Goal: Information Seeking & Learning: Learn about a topic

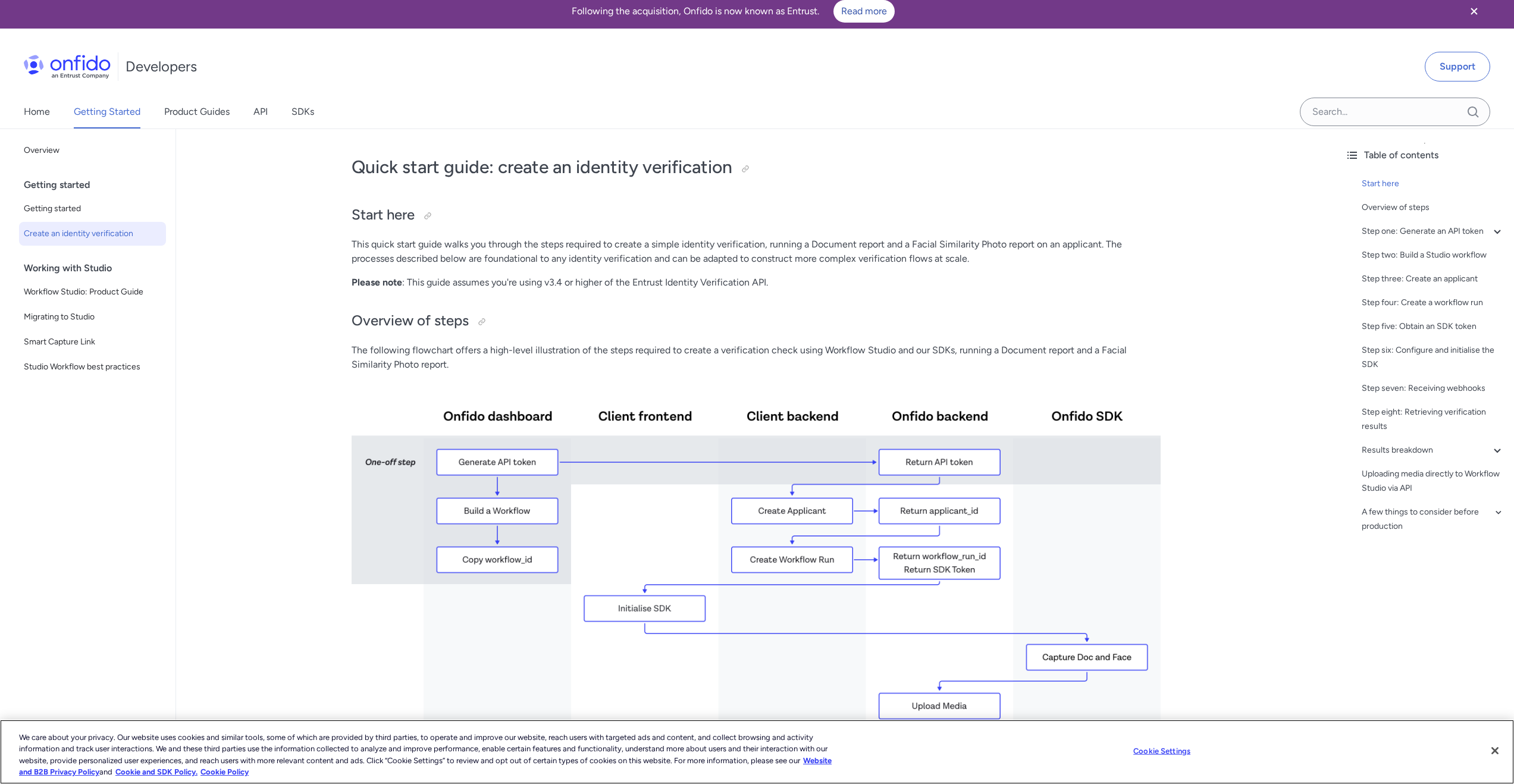
scroll to position [3, 0]
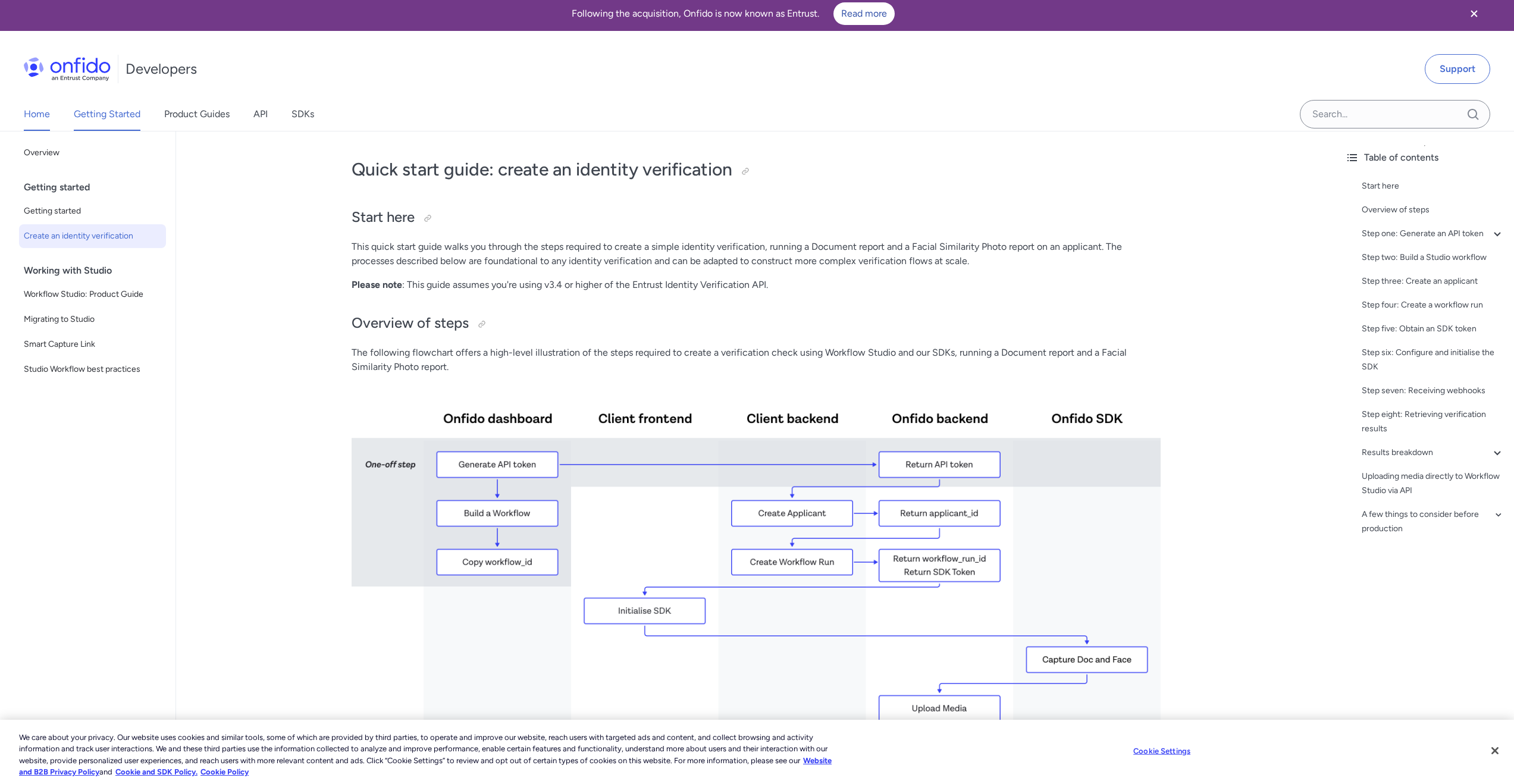
click at [41, 110] on link "Home" at bounding box center [37, 114] width 26 height 33
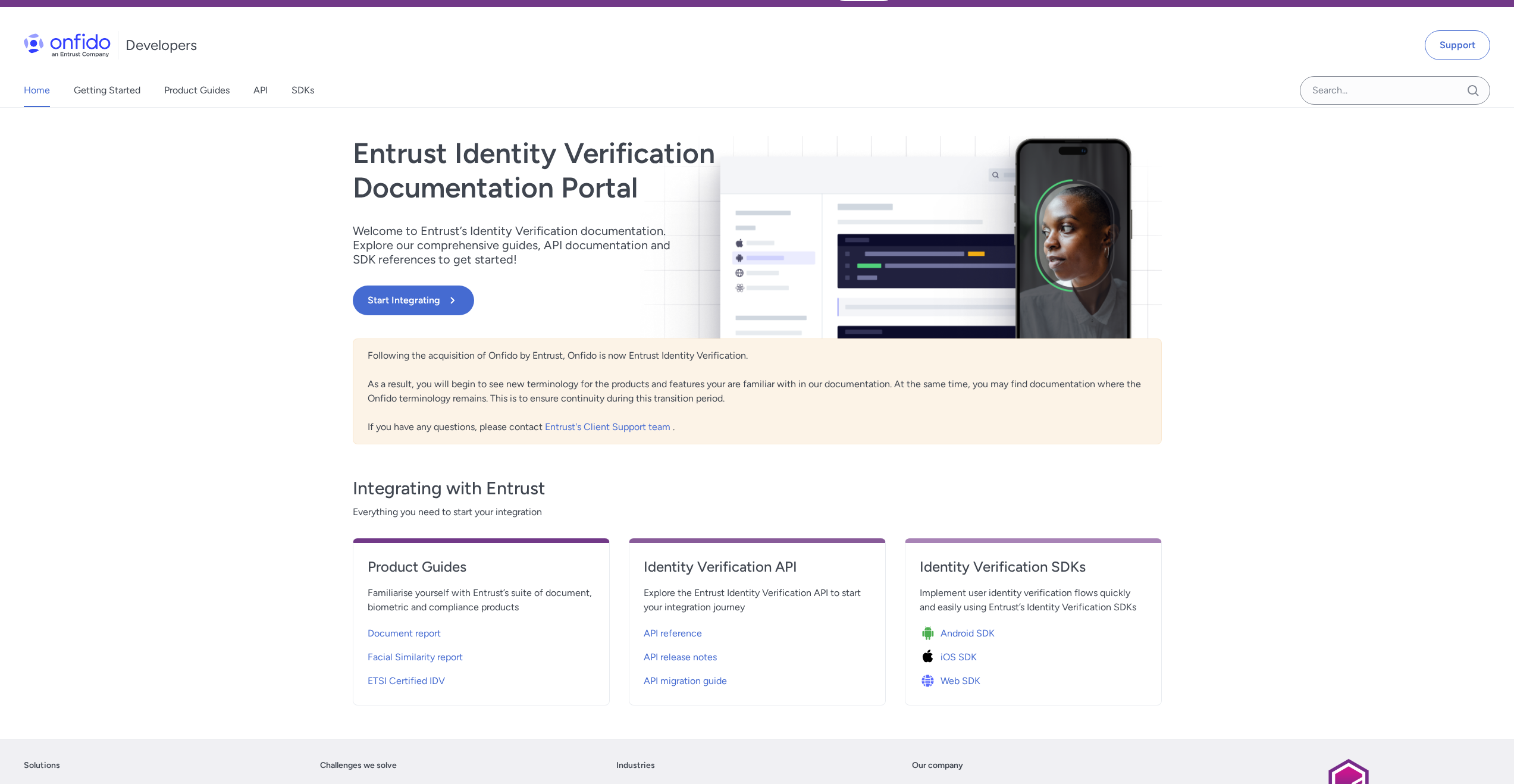
scroll to position [195, 0]
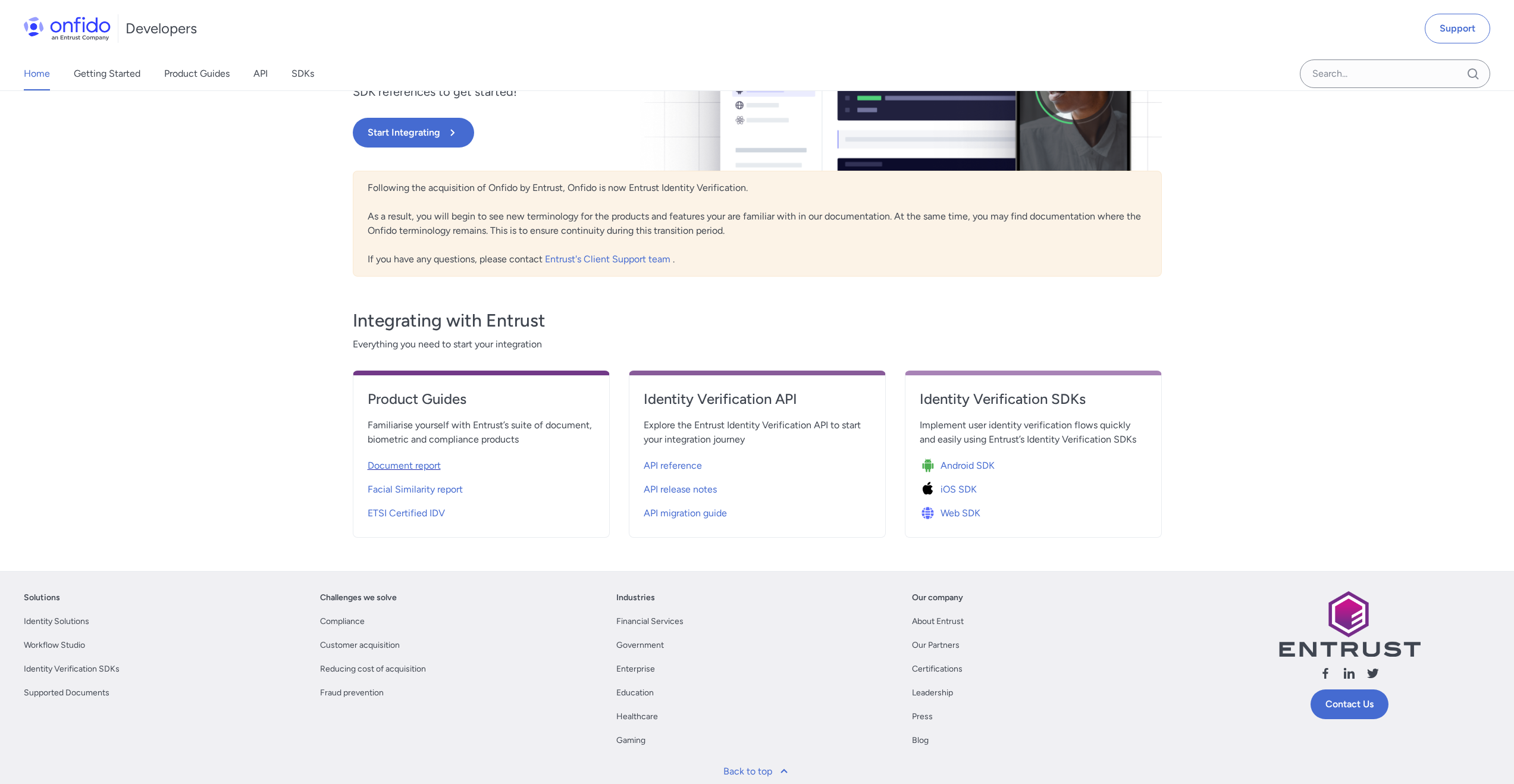
click at [399, 464] on span "Document report" at bounding box center [404, 465] width 73 height 14
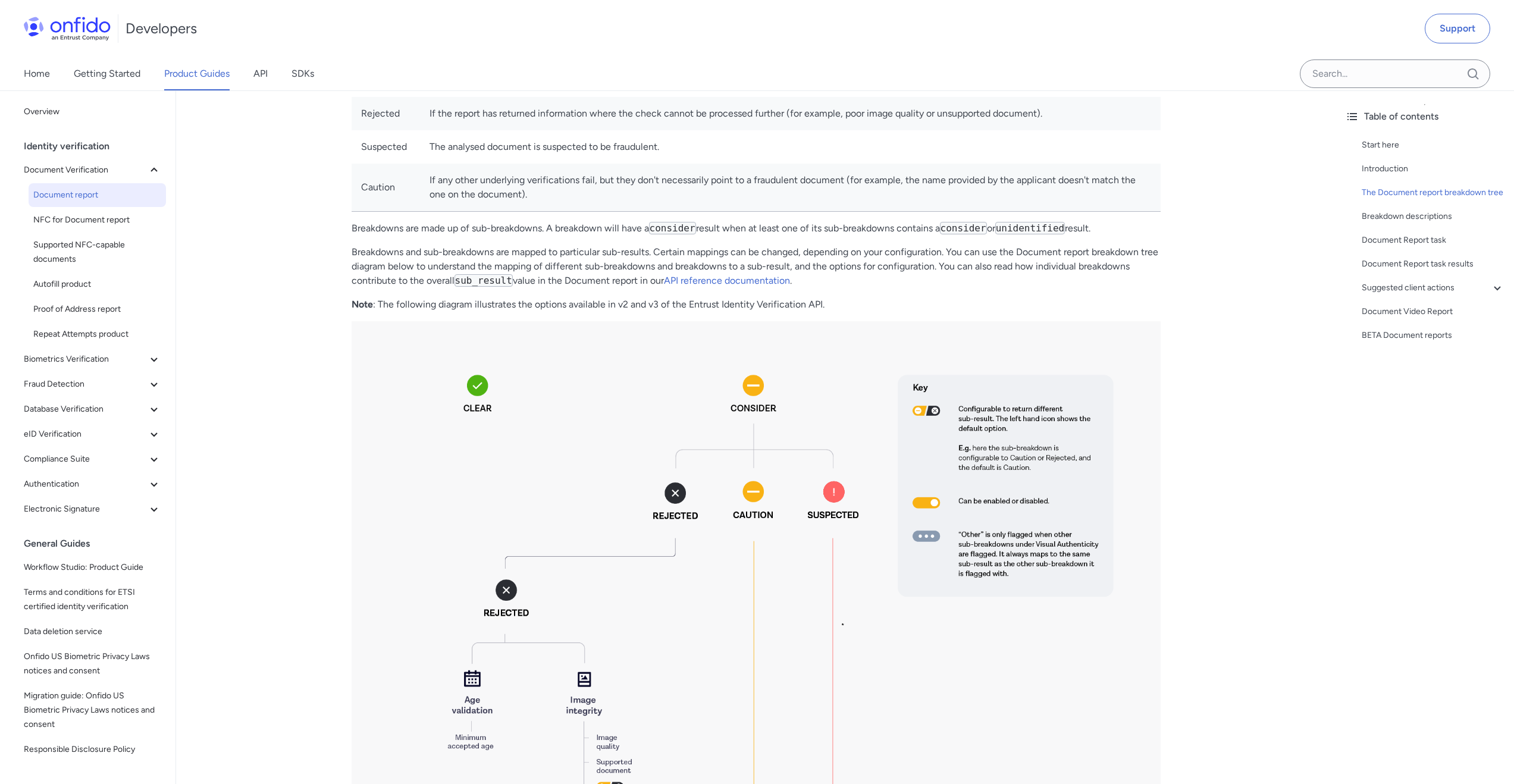
scroll to position [641, 0]
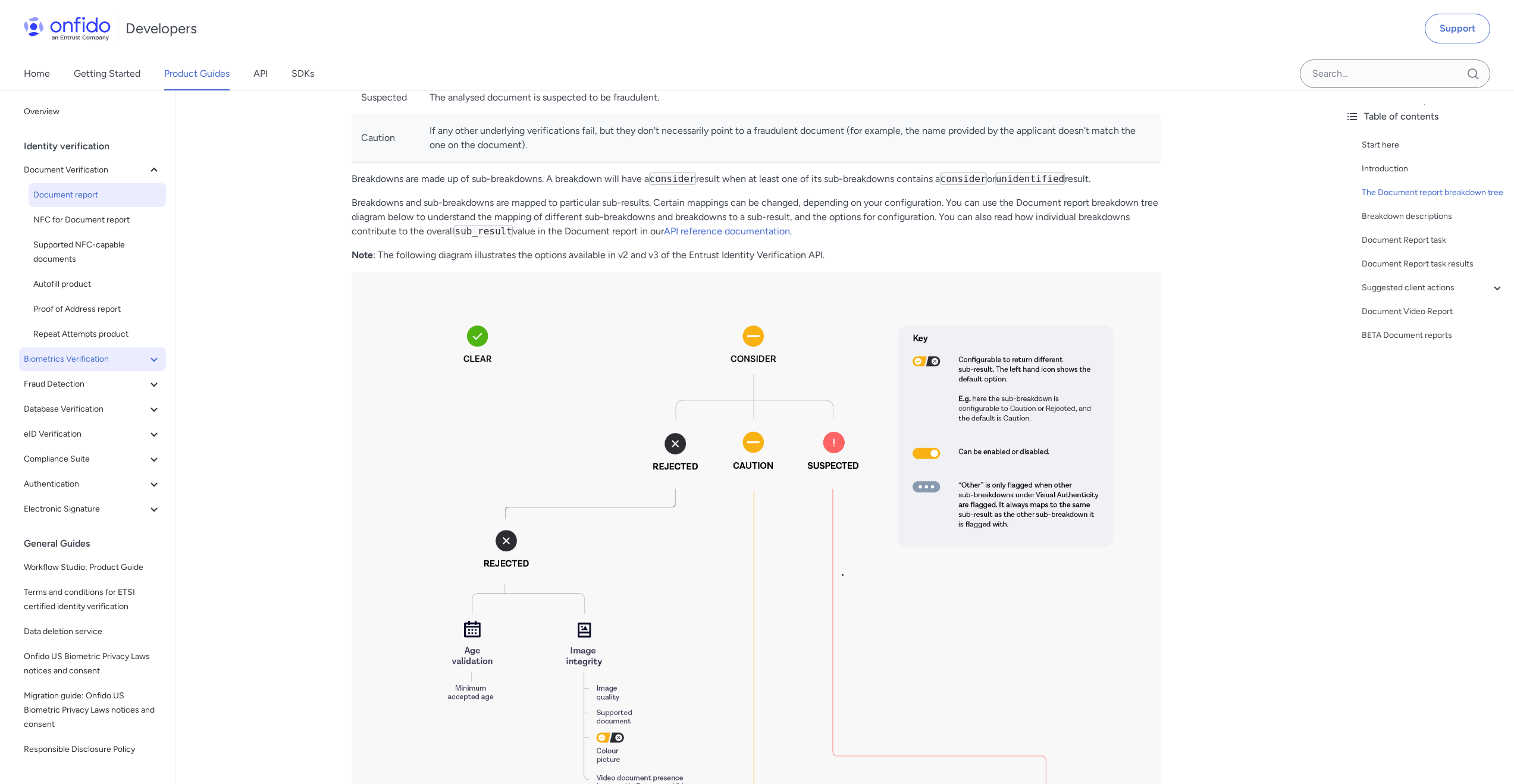
click at [151, 360] on icon at bounding box center [154, 360] width 7 height 4
click at [103, 390] on span "Facial Similarity reports" at bounding box center [97, 384] width 128 height 14
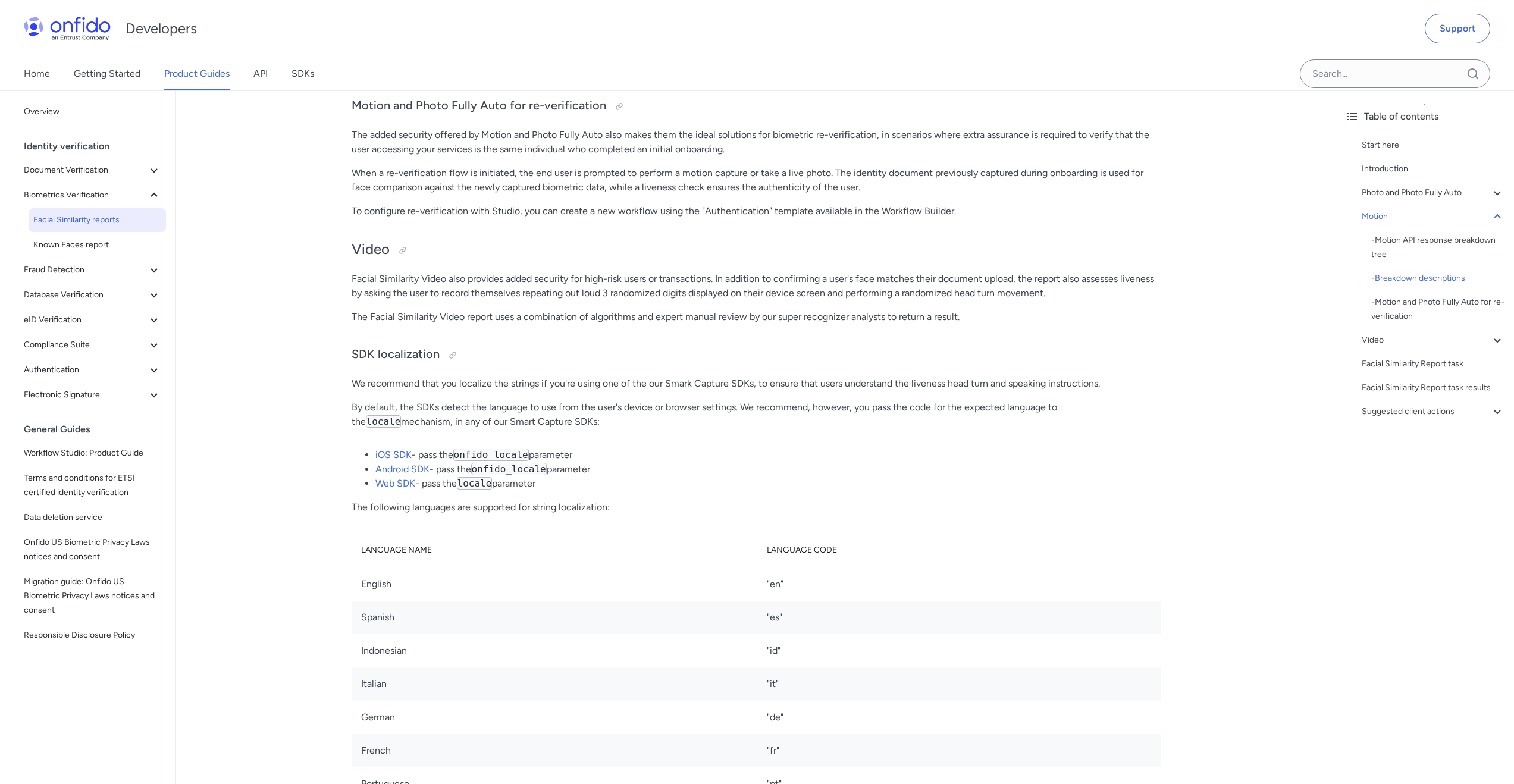
scroll to position [2801, 0]
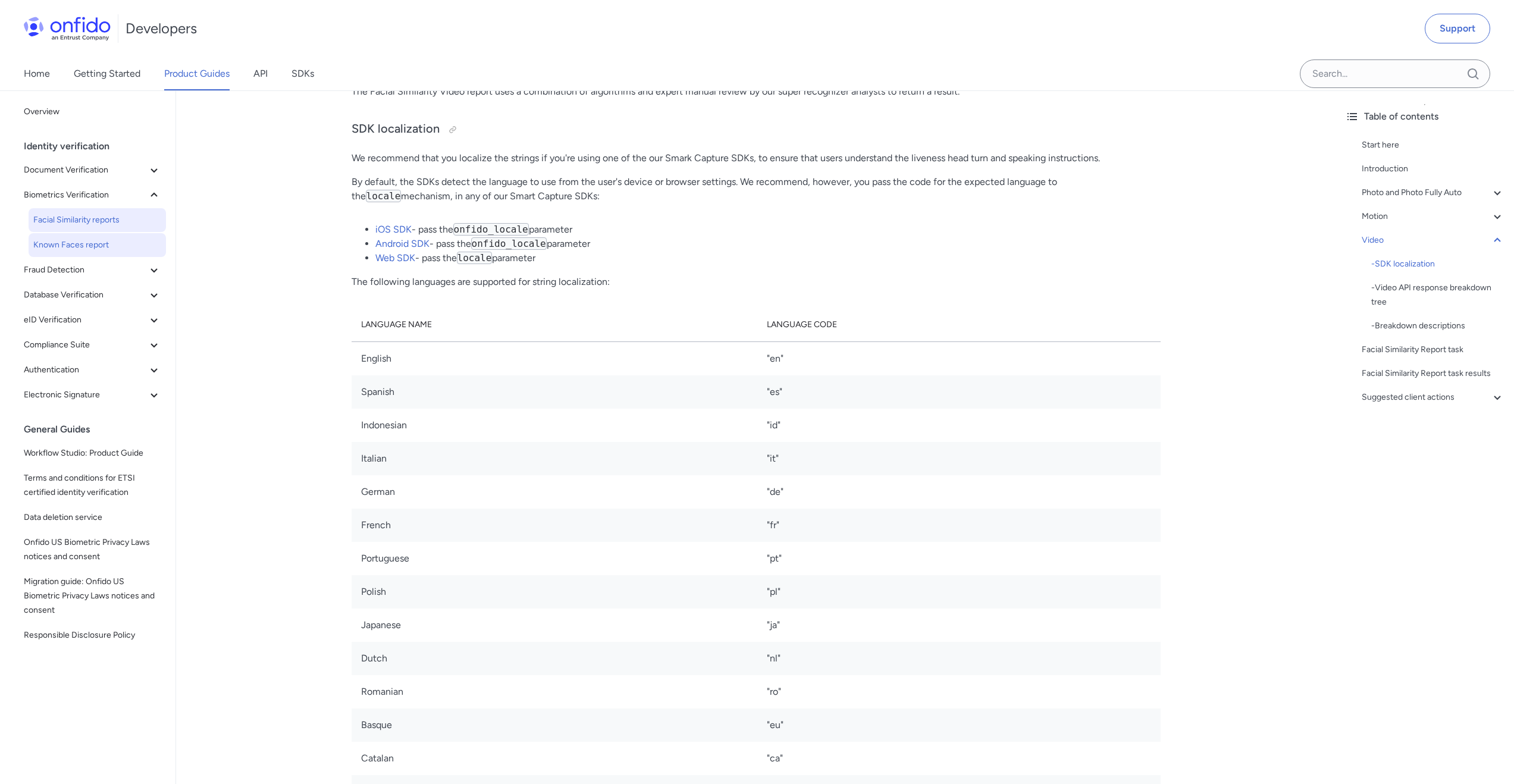
click at [69, 248] on span "Known Faces report" at bounding box center [97, 244] width 128 height 14
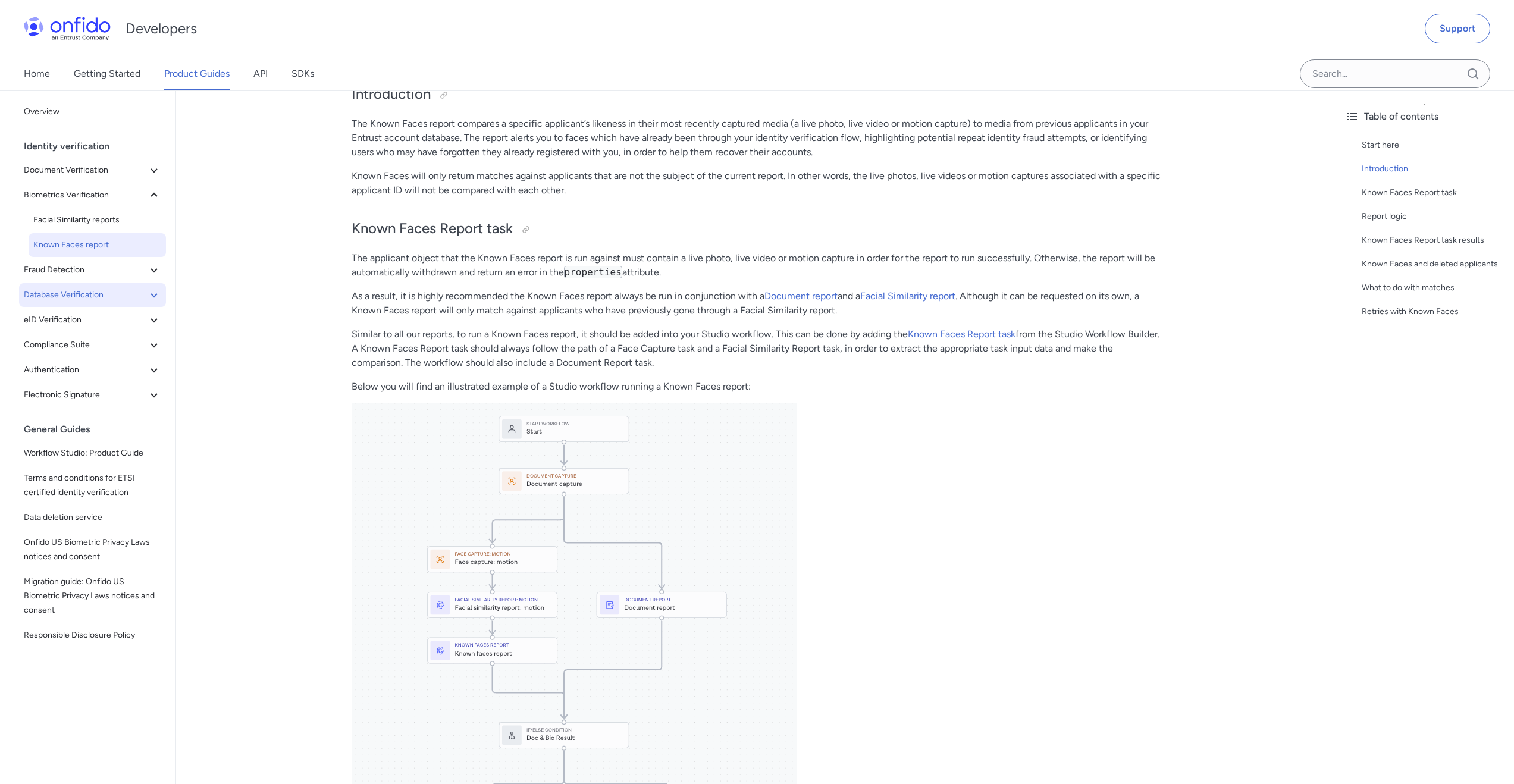
scroll to position [194, 0]
click at [147, 295] on icon at bounding box center [153, 295] width 14 height 14
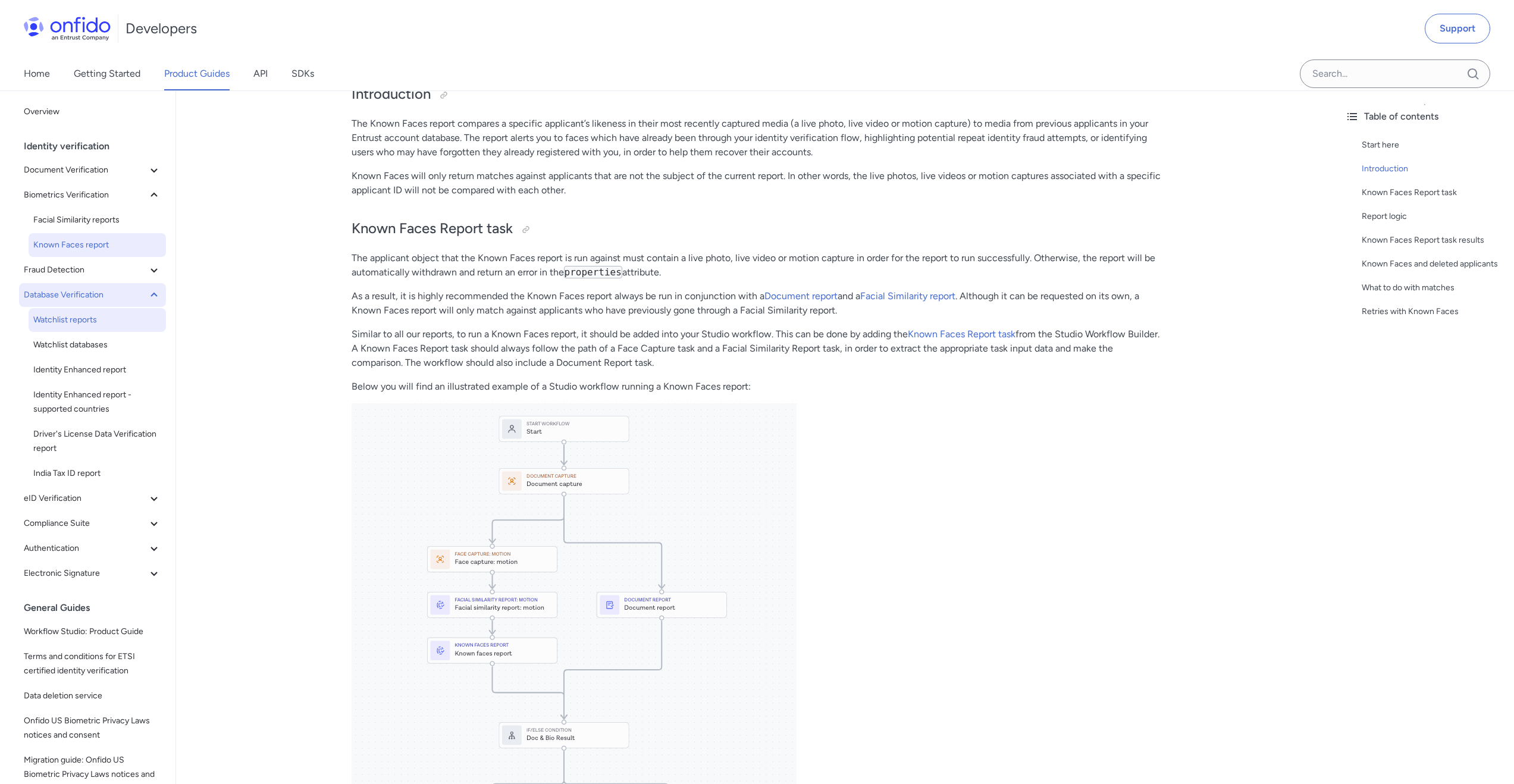
click at [94, 310] on link "Watchlist reports" at bounding box center [97, 320] width 137 height 24
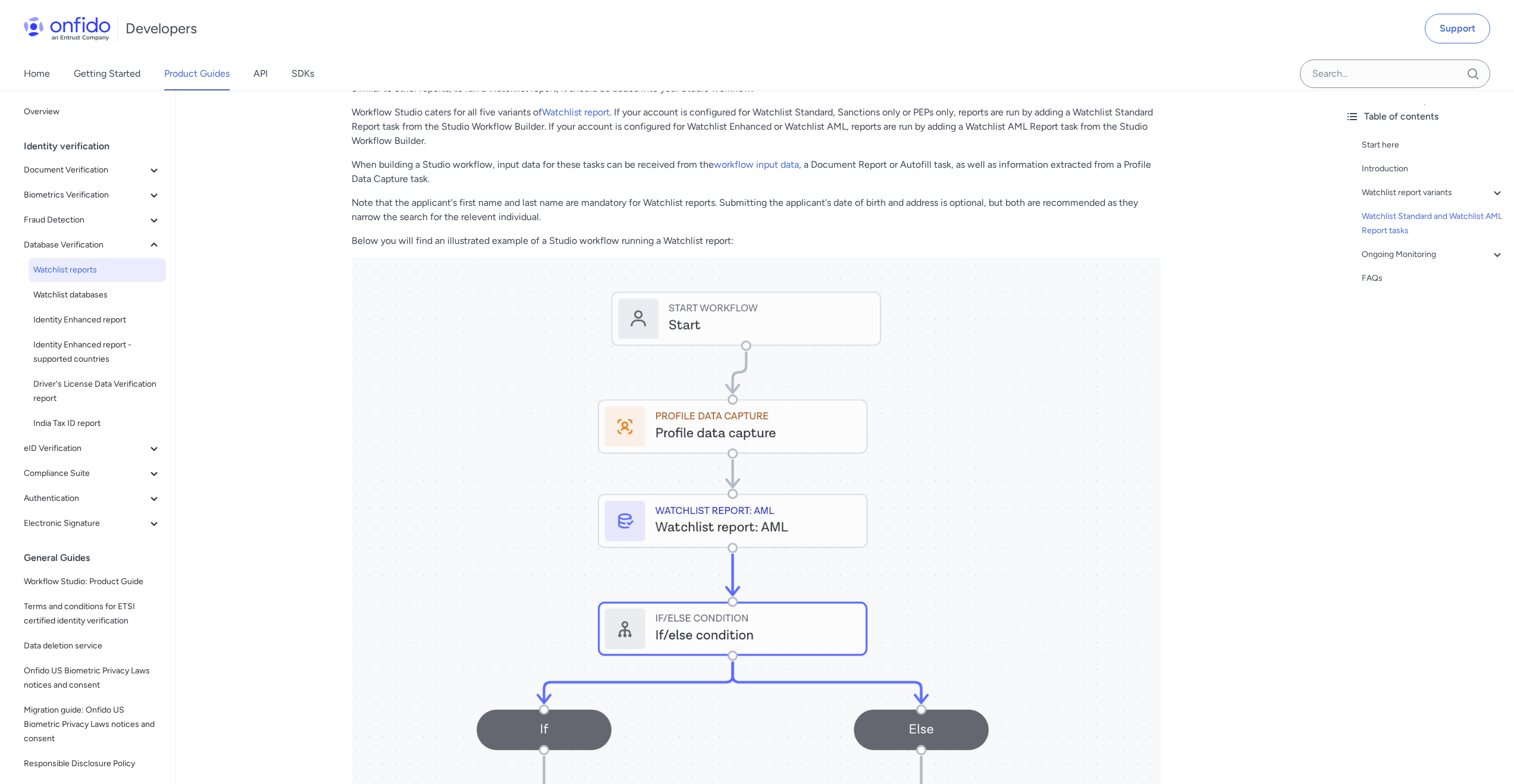
scroll to position [2837, 0]
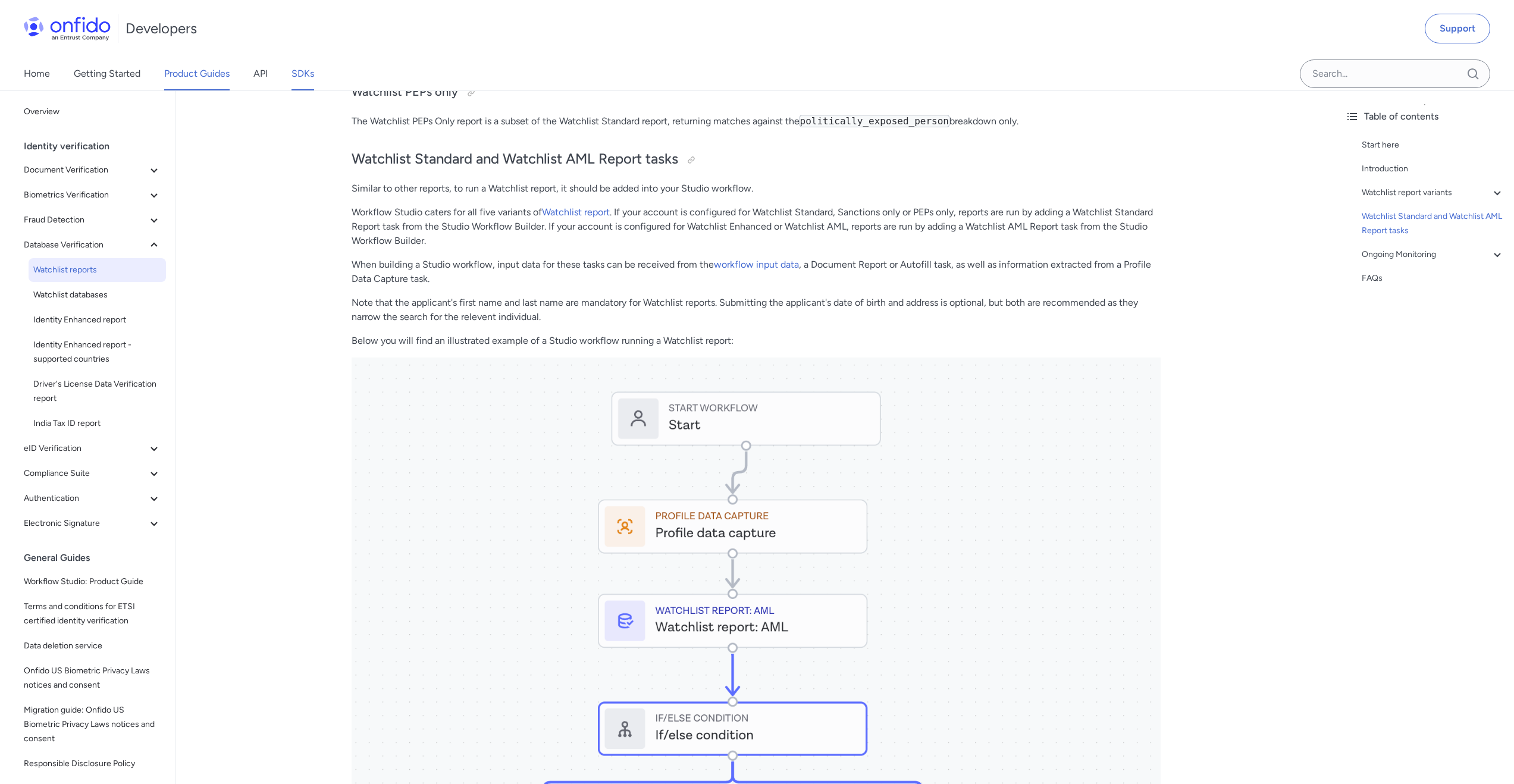
click at [308, 74] on link "SDKs" at bounding box center [302, 73] width 22 height 33
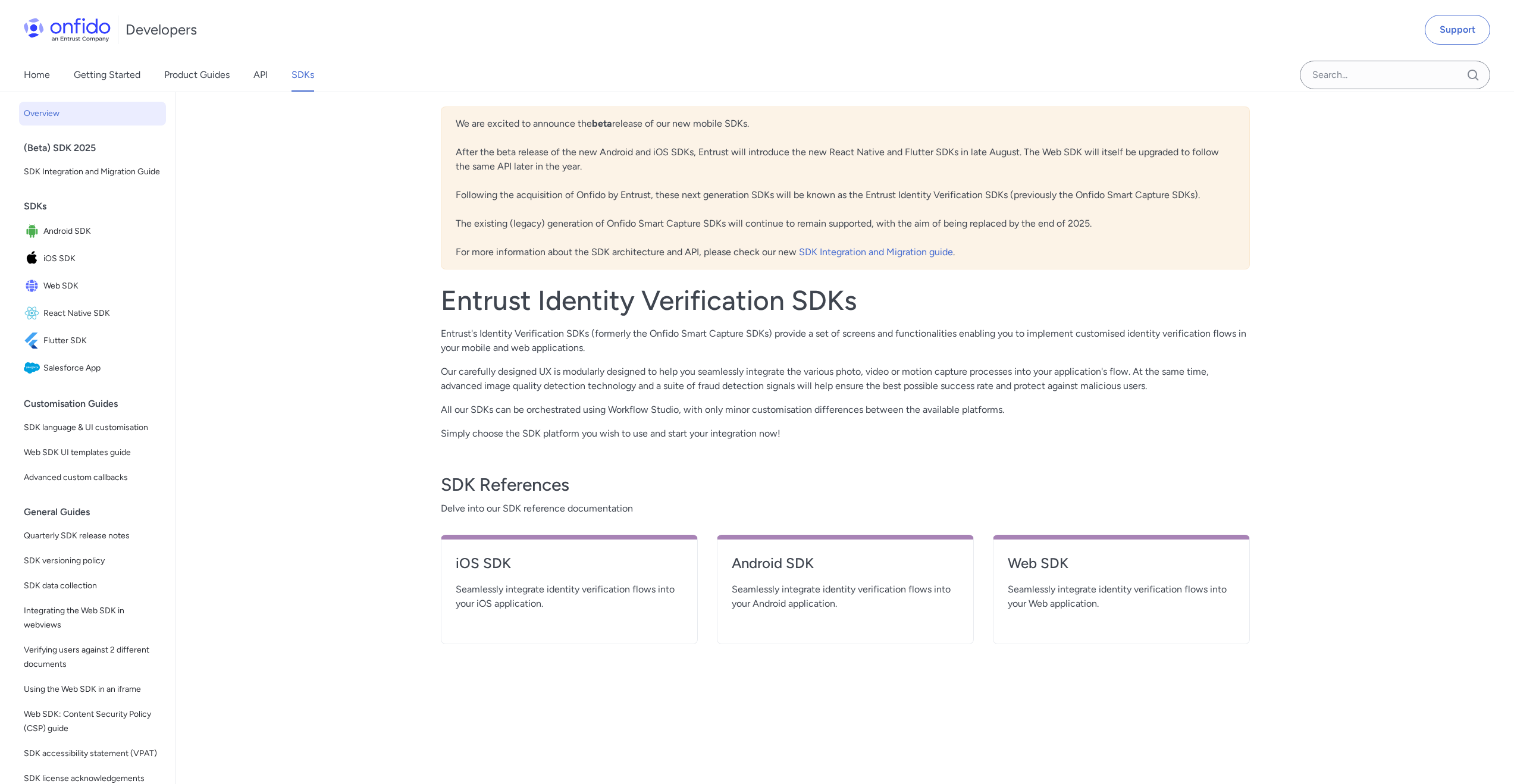
scroll to position [44, 0]
click at [259, 73] on link "API" at bounding box center [260, 73] width 14 height 33
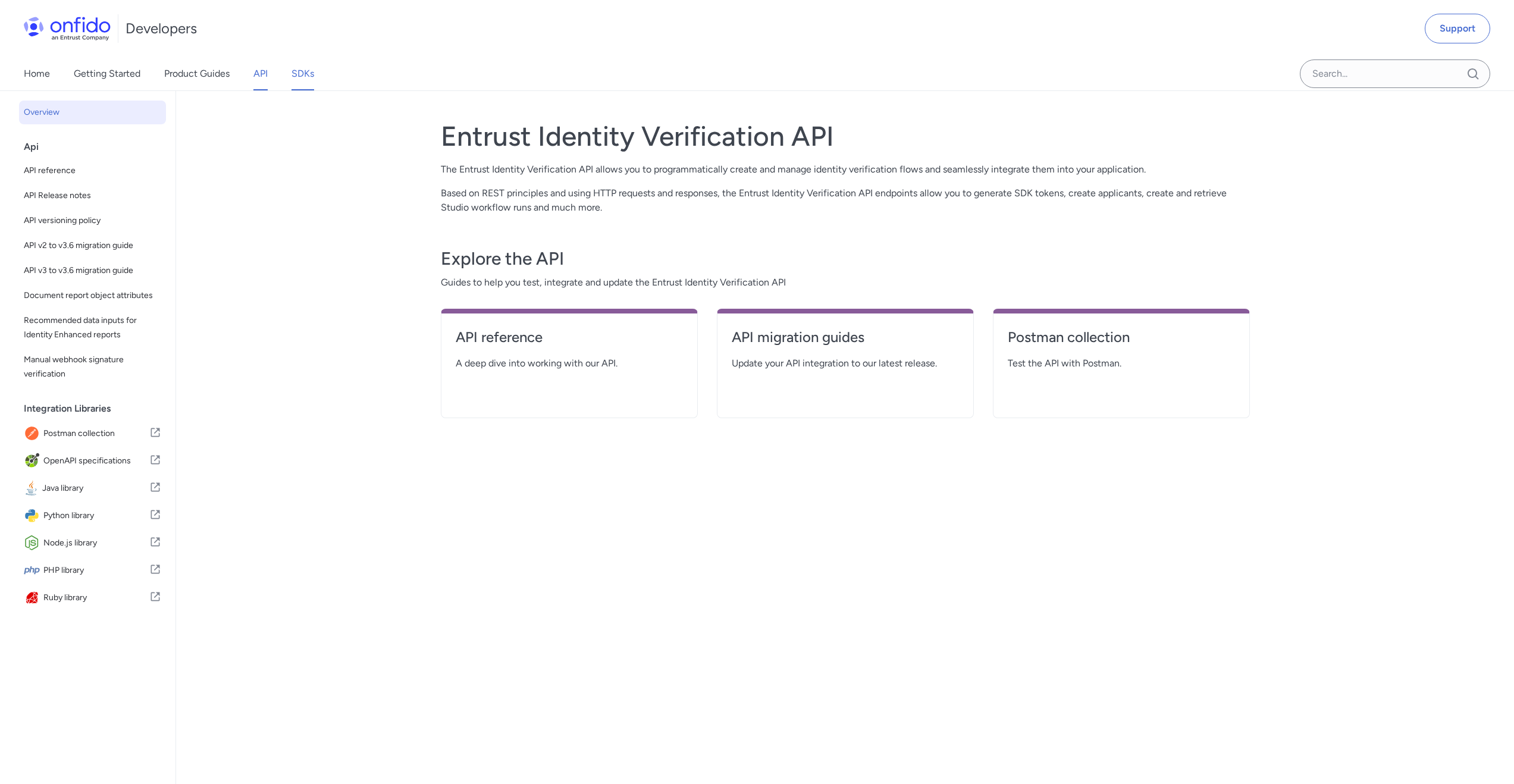
click at [301, 77] on link "SDKs" at bounding box center [302, 73] width 22 height 33
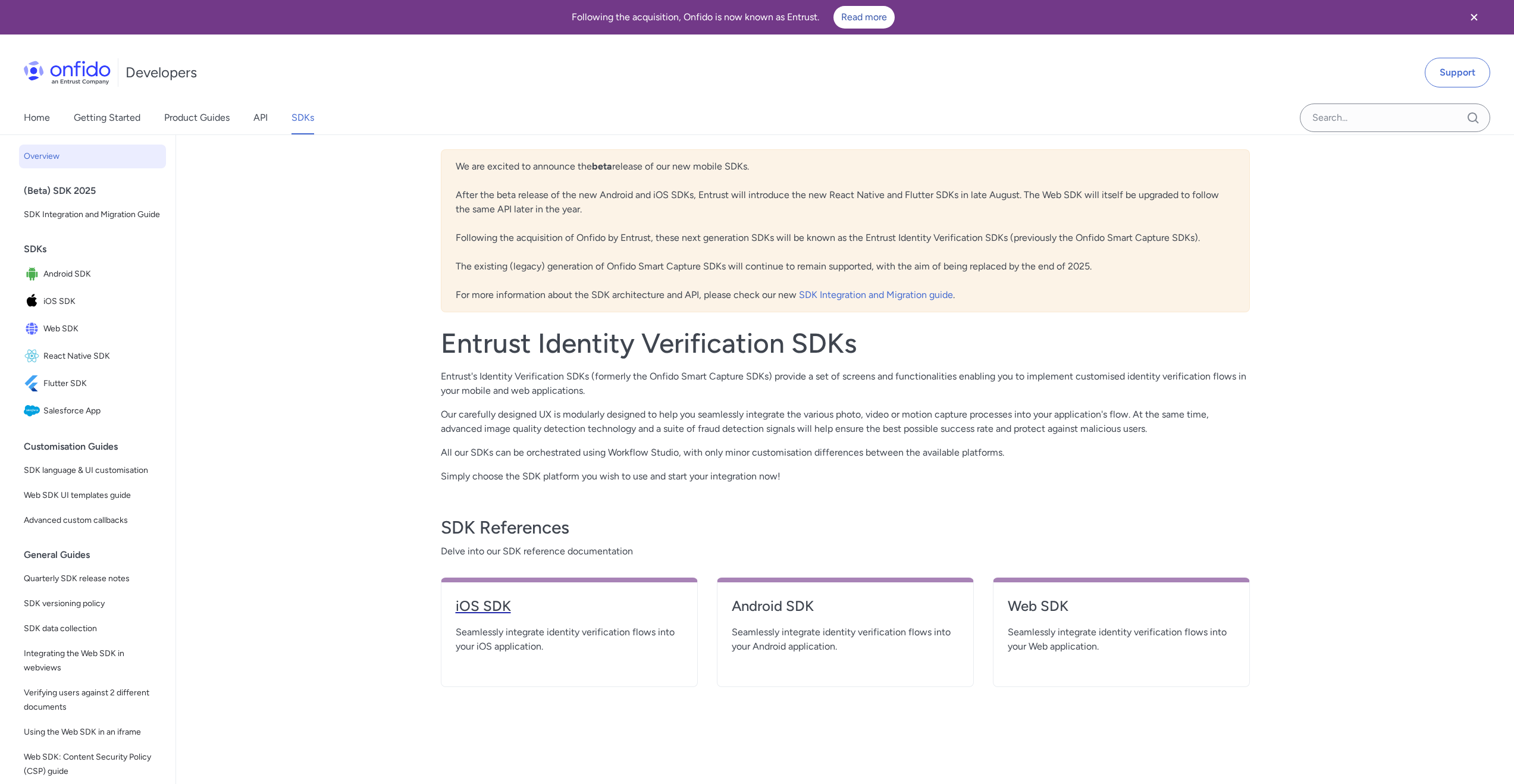
click at [492, 607] on h4 "iOS SDK" at bounding box center [569, 606] width 227 height 19
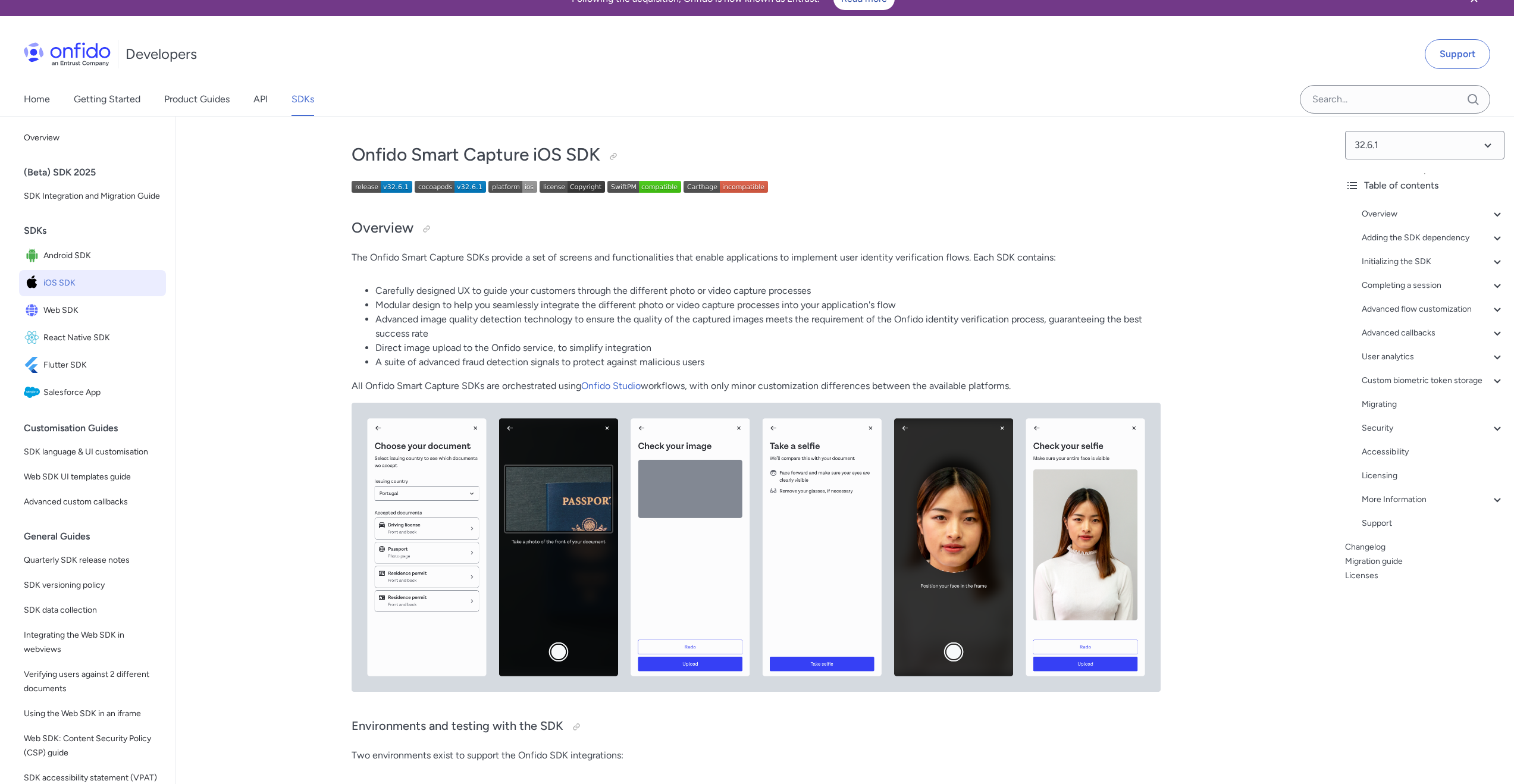
scroll to position [19, 0]
click at [58, 346] on span "React Native SDK" at bounding box center [102, 337] width 117 height 17
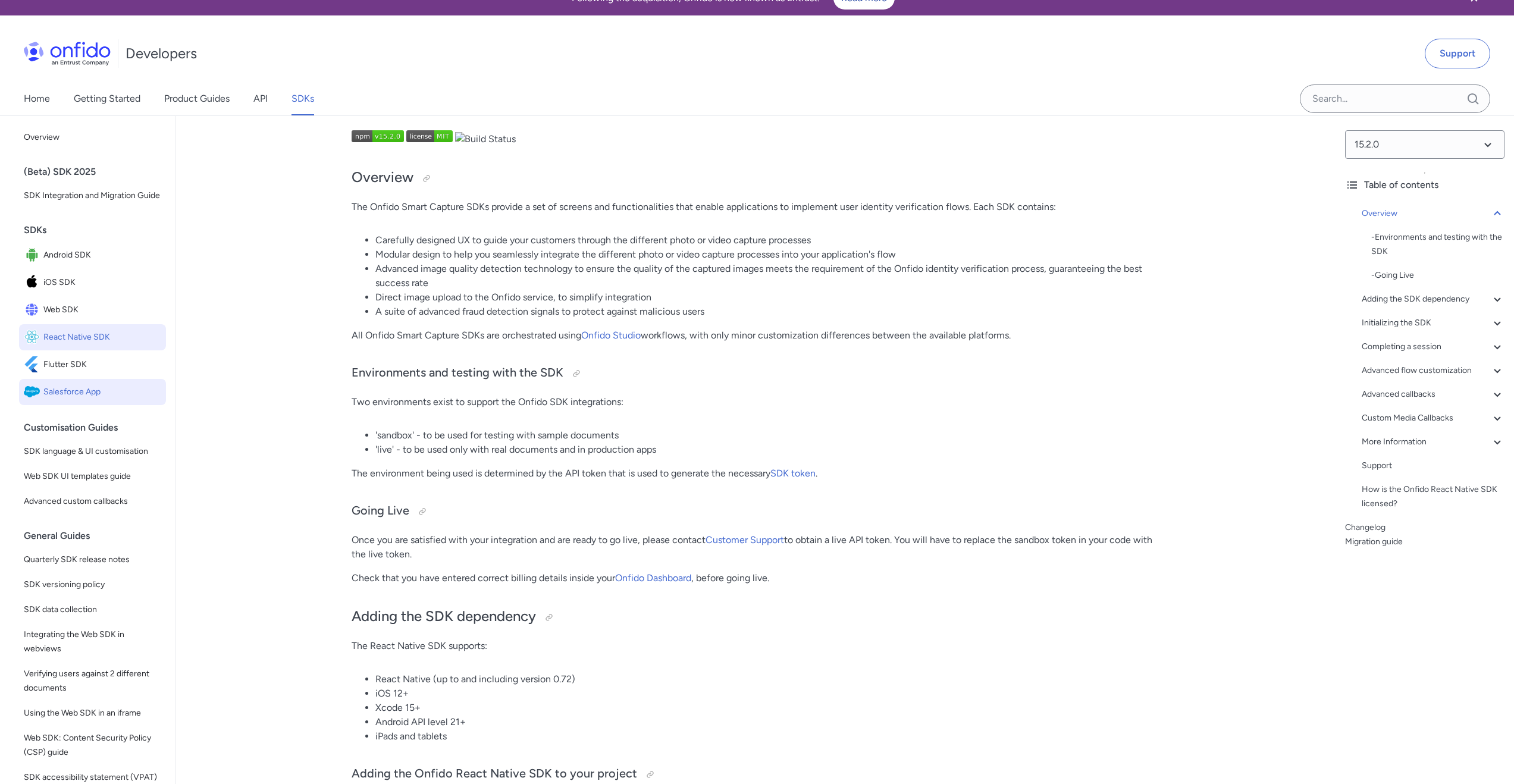
click at [94, 400] on span "Salesforce App" at bounding box center [102, 392] width 117 height 17
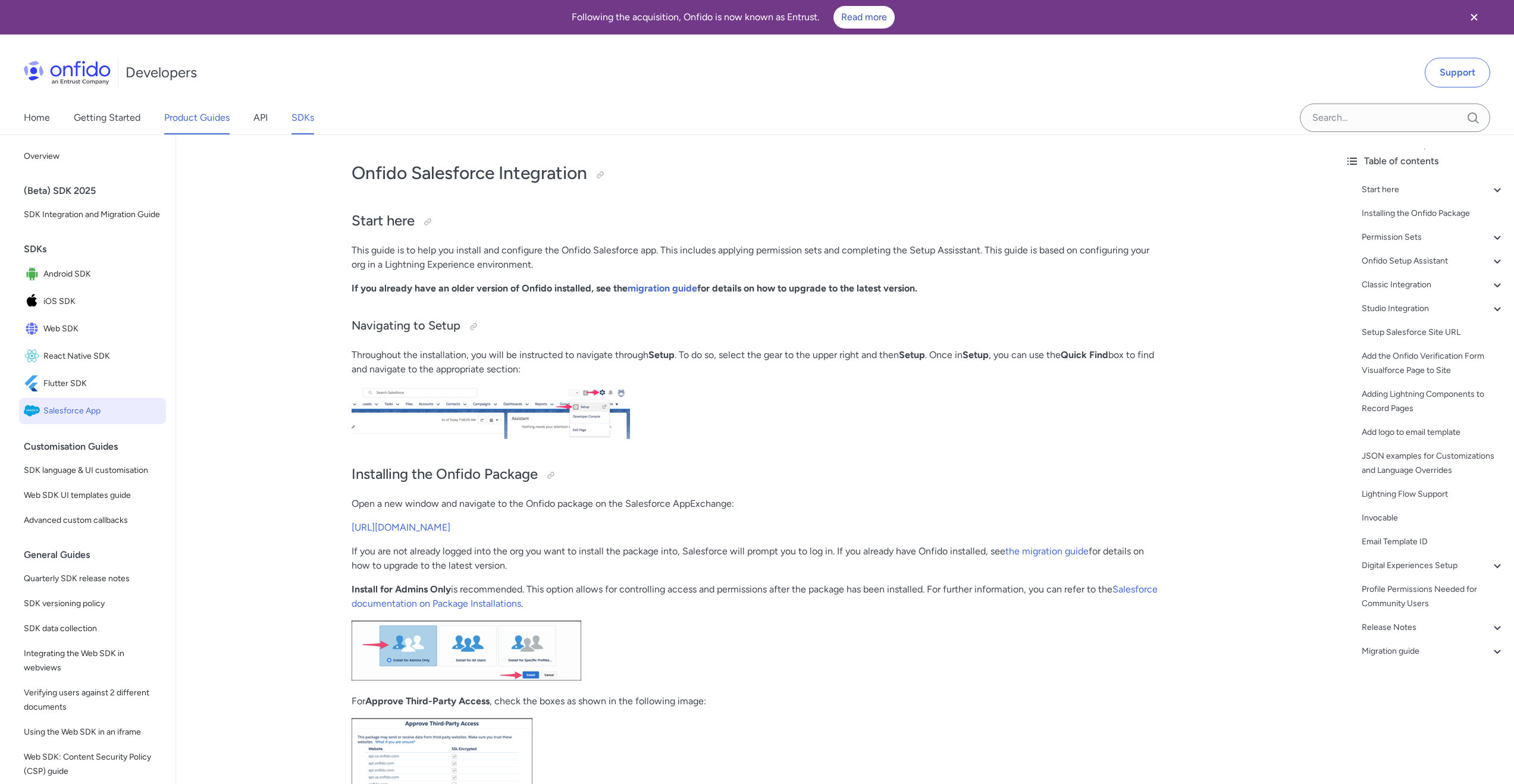
click at [200, 117] on link "Product Guides" at bounding box center [197, 117] width 65 height 33
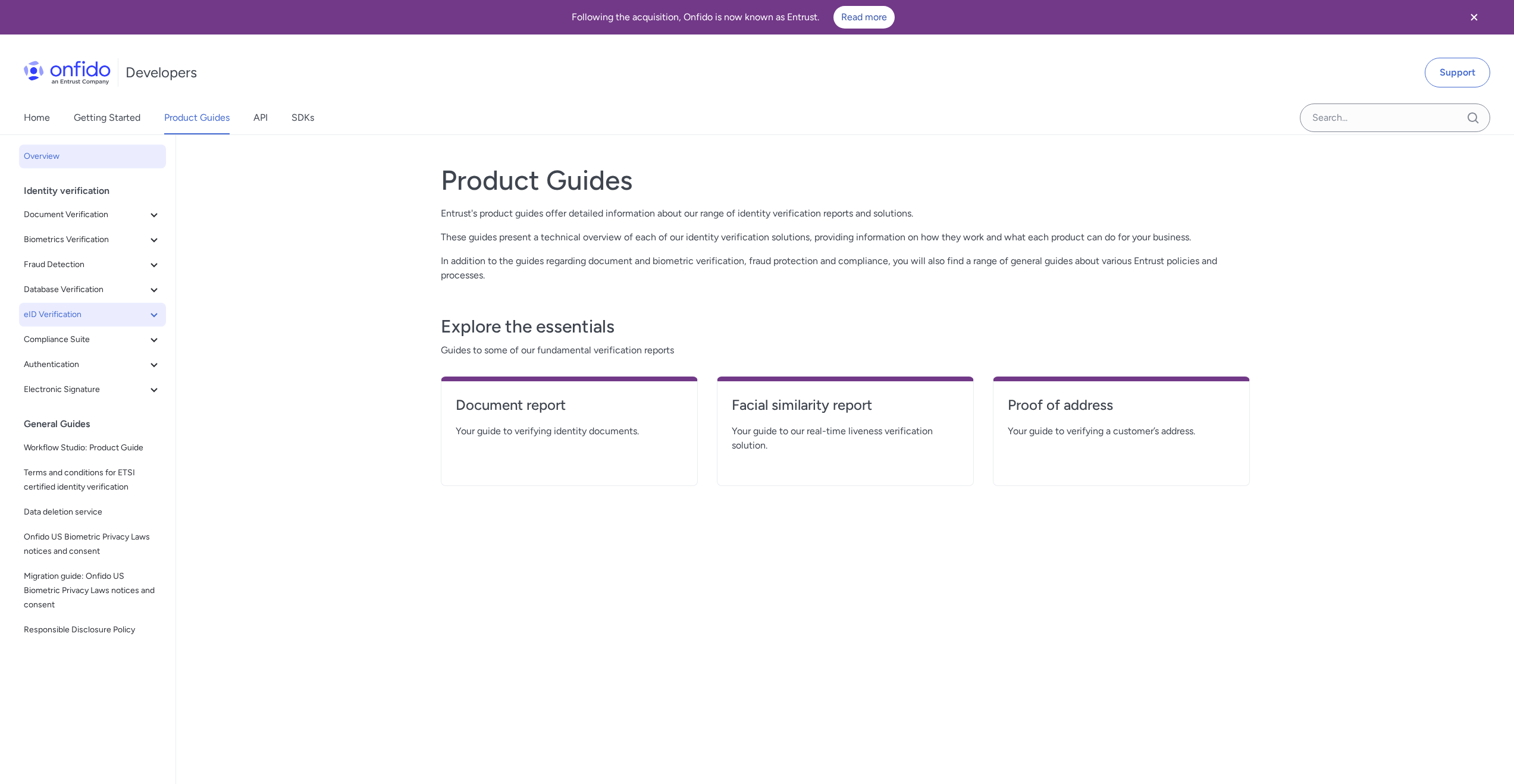
click at [147, 313] on icon at bounding box center [153, 314] width 14 height 14
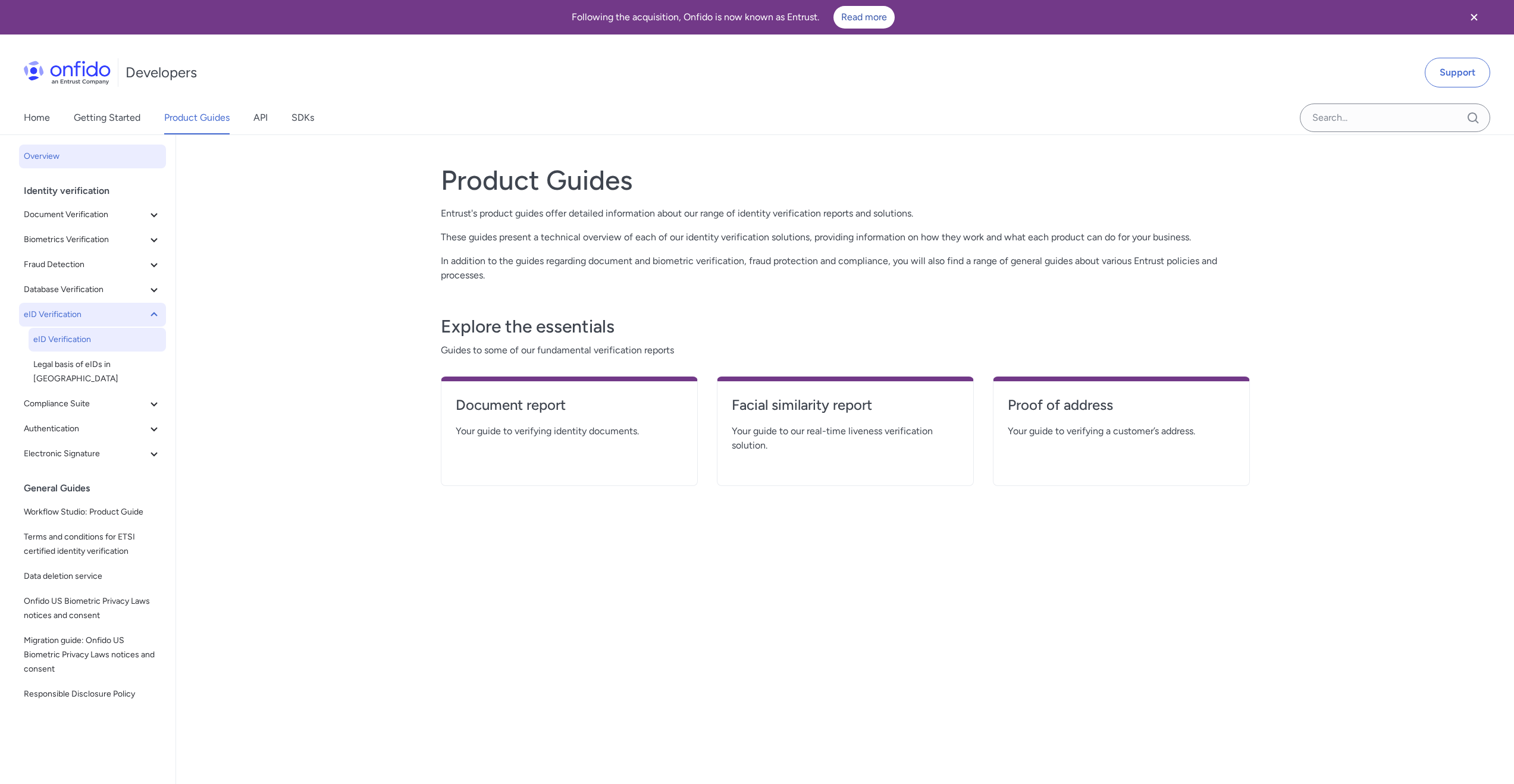
click at [83, 335] on span "eID Verification" at bounding box center [97, 339] width 128 height 14
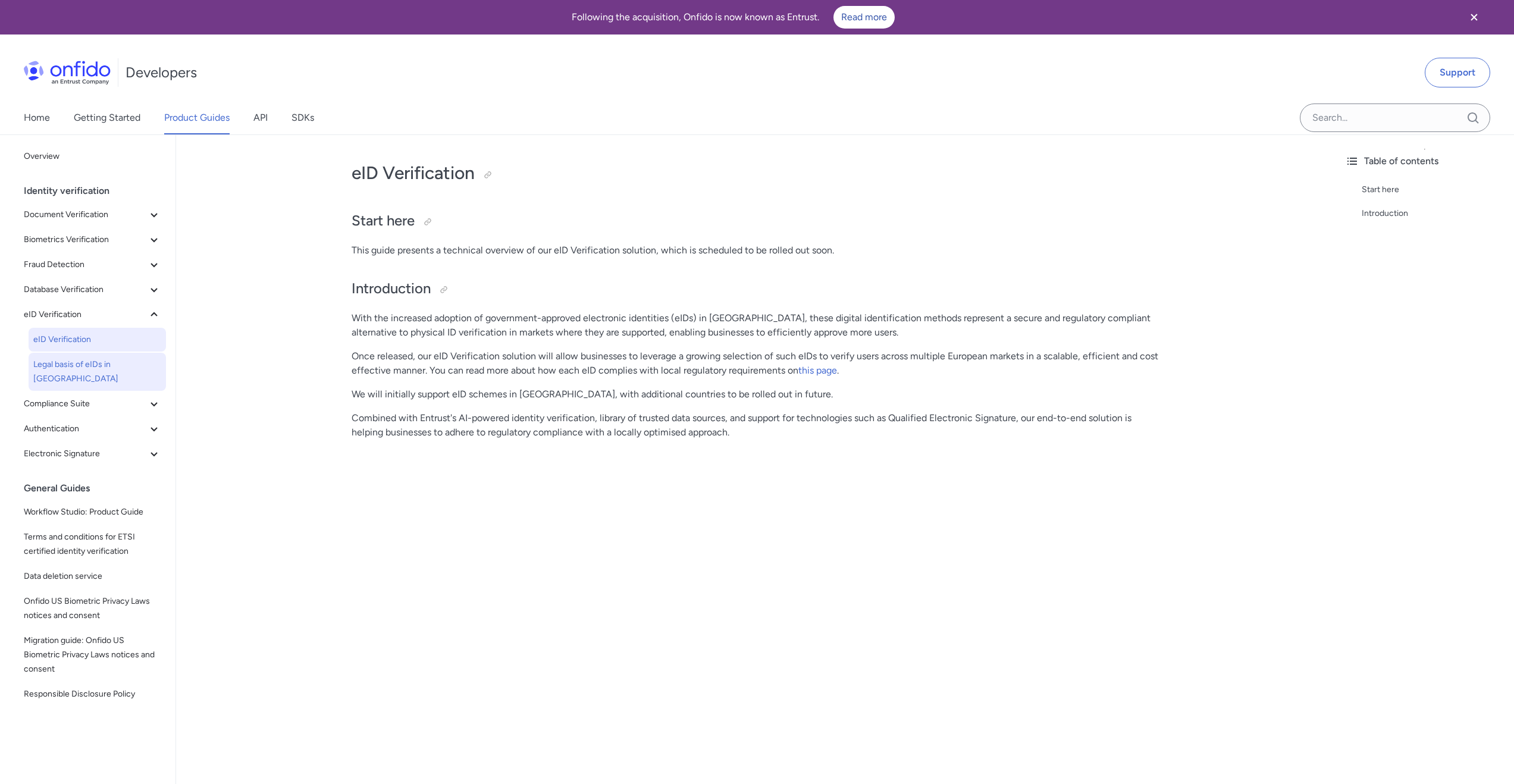
click at [95, 362] on span "Legal basis of eIDs in [GEOGRAPHIC_DATA]" at bounding box center [97, 372] width 128 height 29
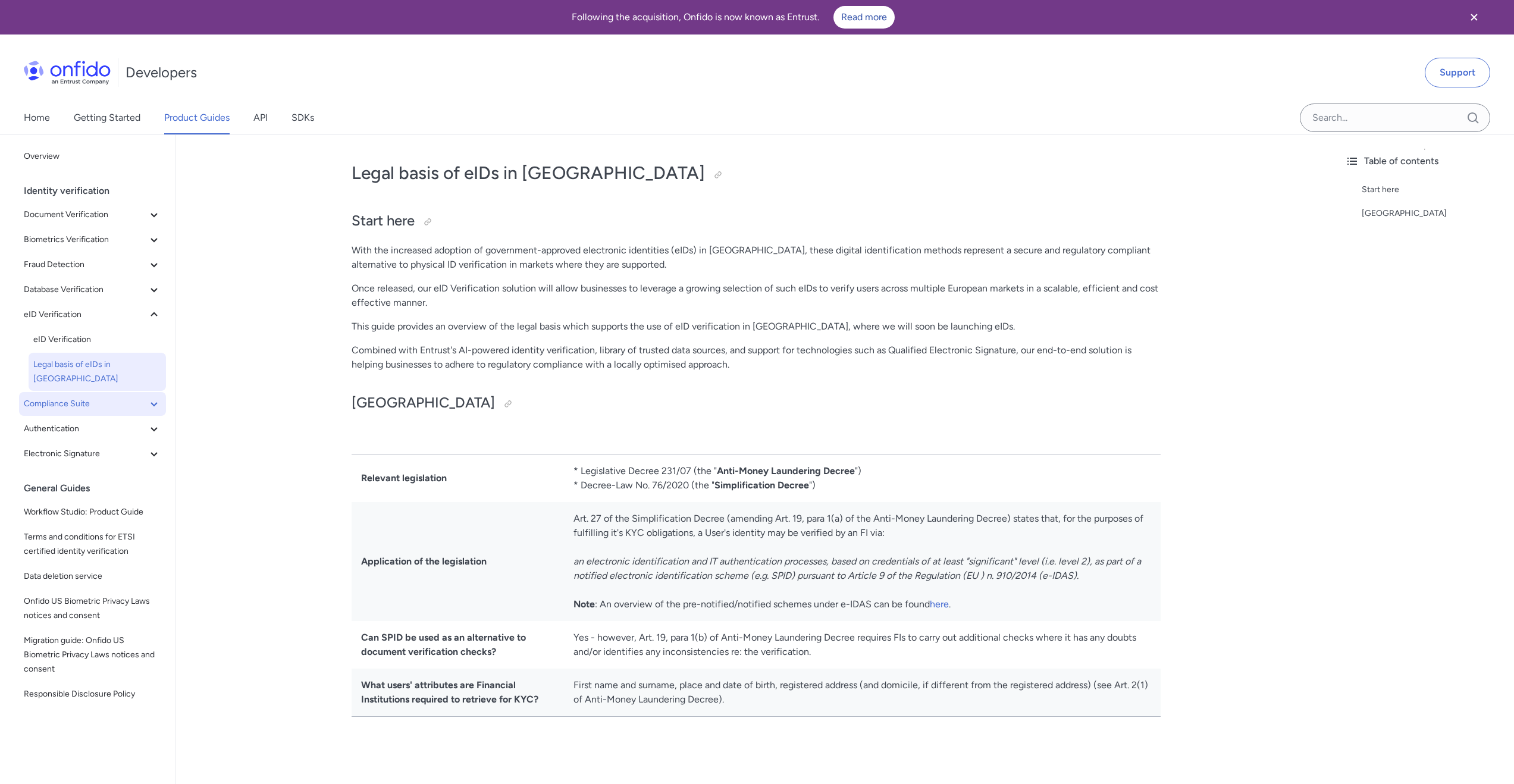
click at [147, 396] on icon at bounding box center [153, 403] width 14 height 14
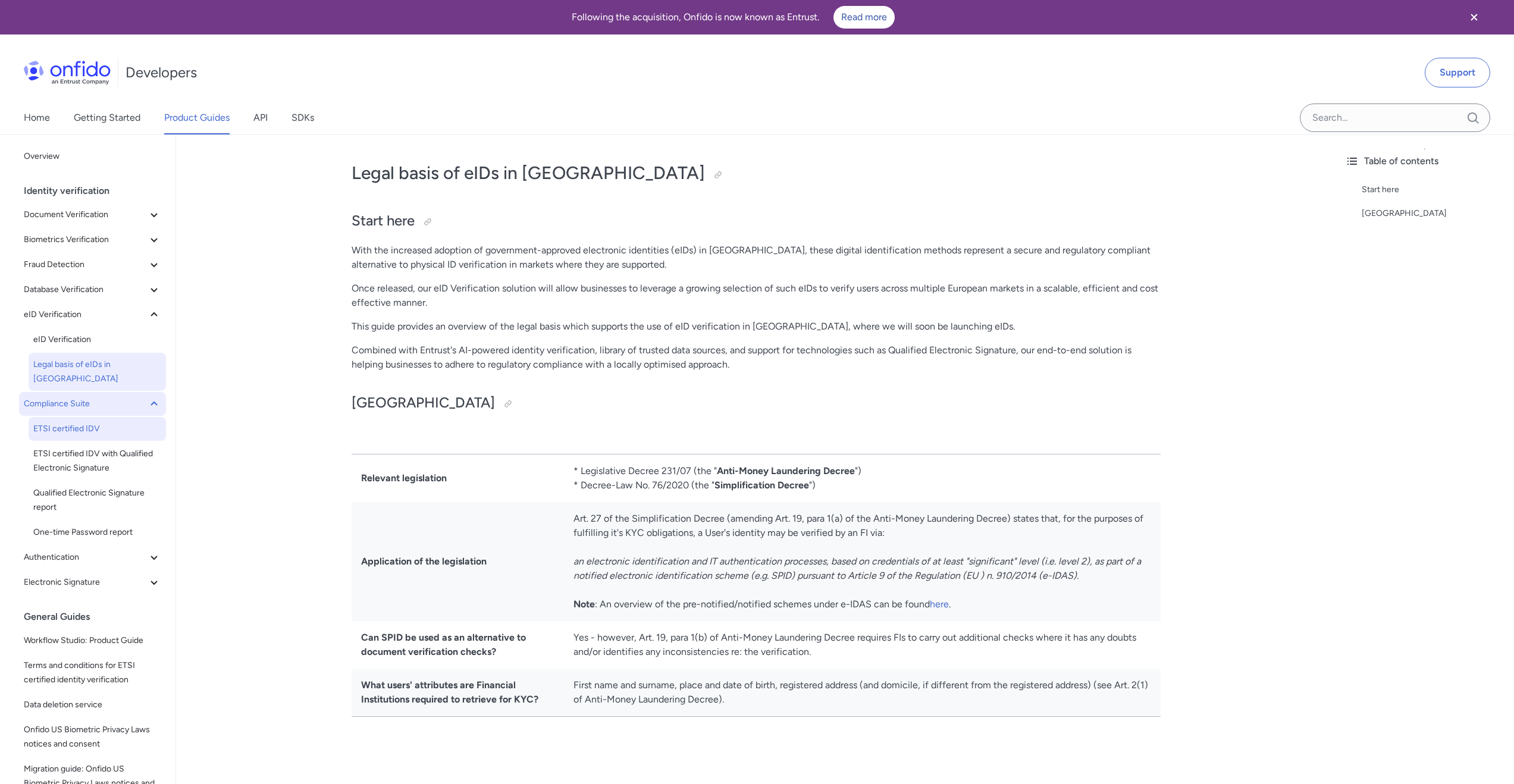
click at [73, 422] on link "ETSI certified IDV" at bounding box center [97, 428] width 137 height 24
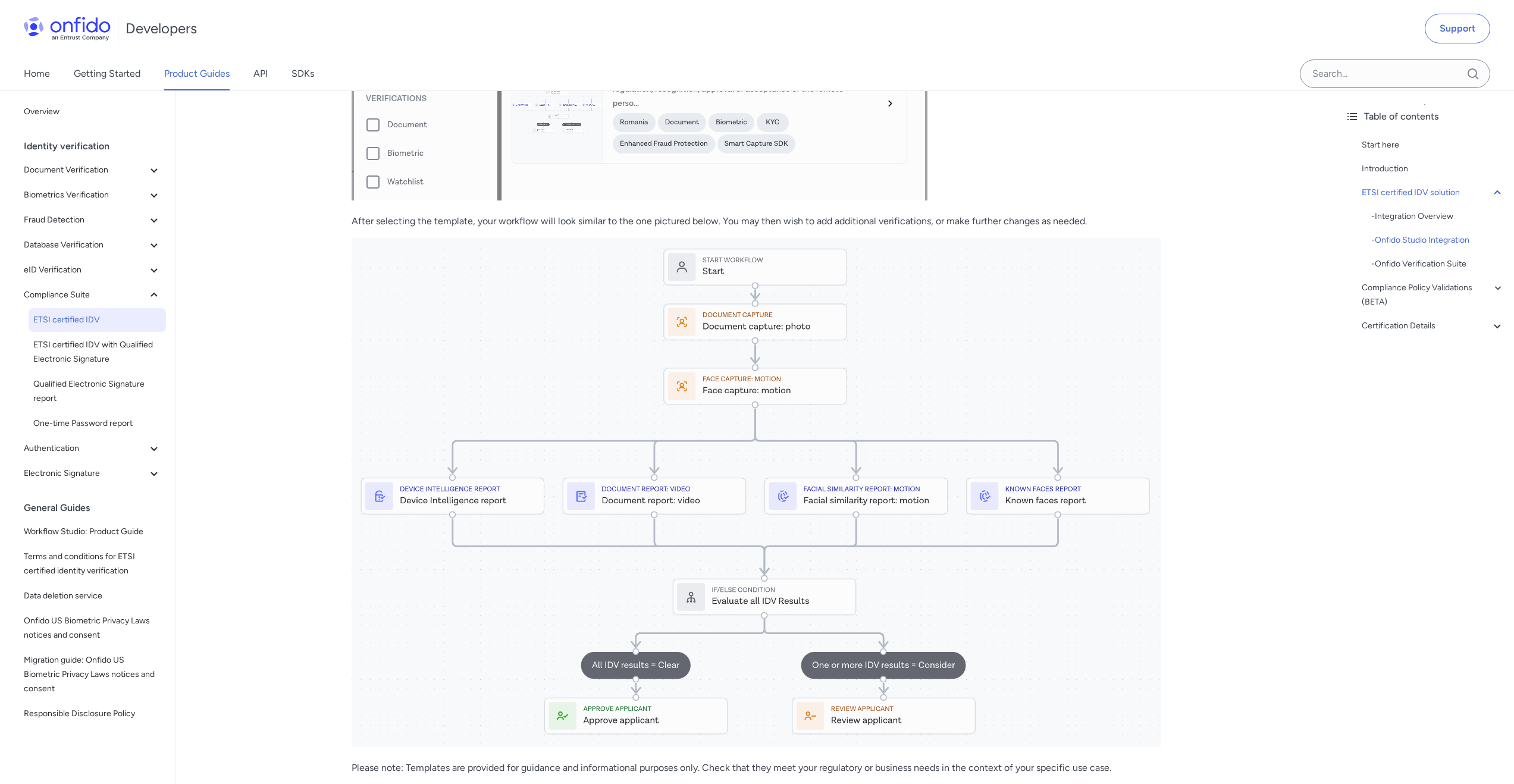
scroll to position [1096, 0]
click at [97, 356] on span "ETSI certified IDV with Qualified Electronic Signature" at bounding box center [97, 352] width 128 height 29
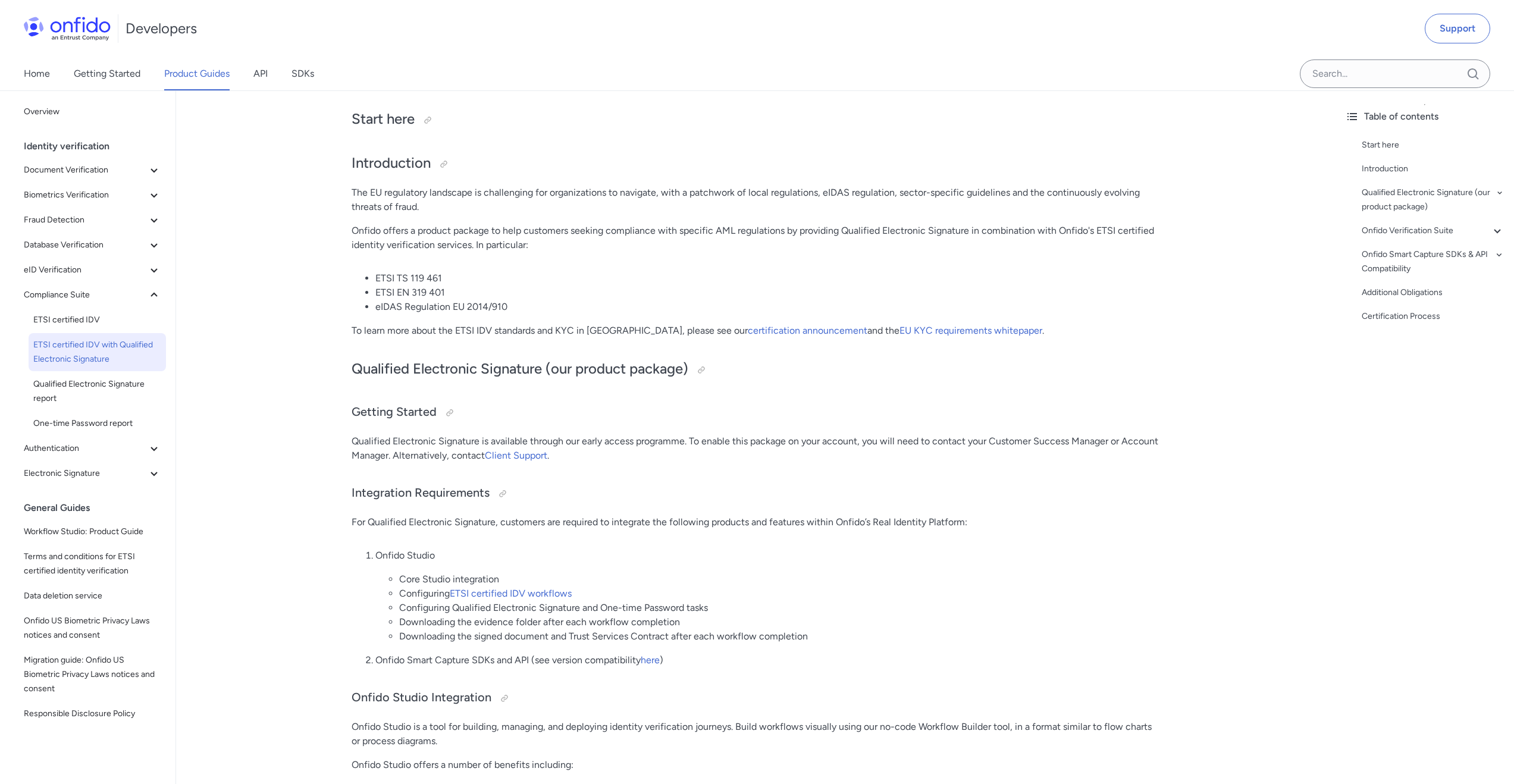
scroll to position [140, 0]
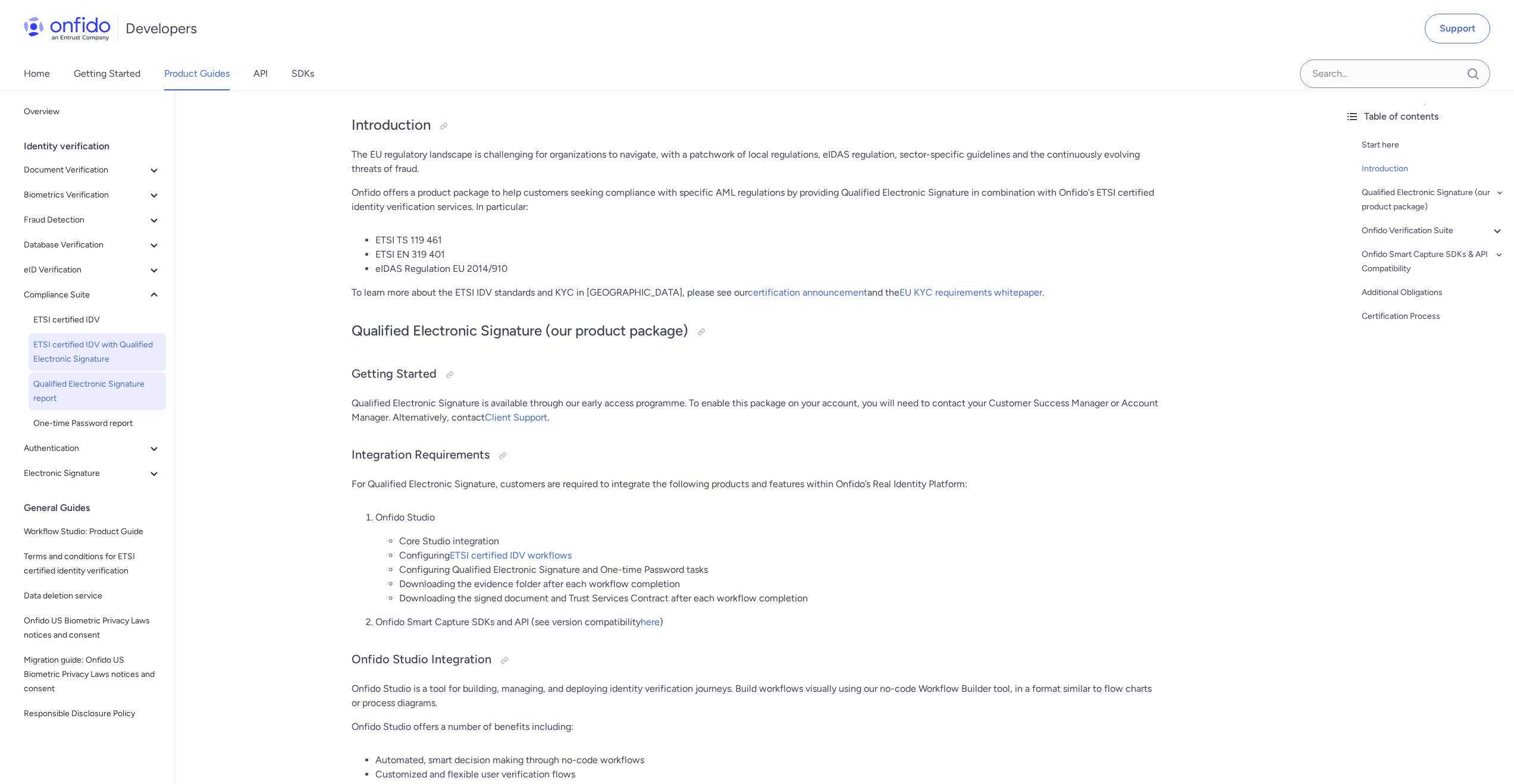
click at [98, 396] on span "Qualified Electronic Signature report" at bounding box center [97, 391] width 128 height 29
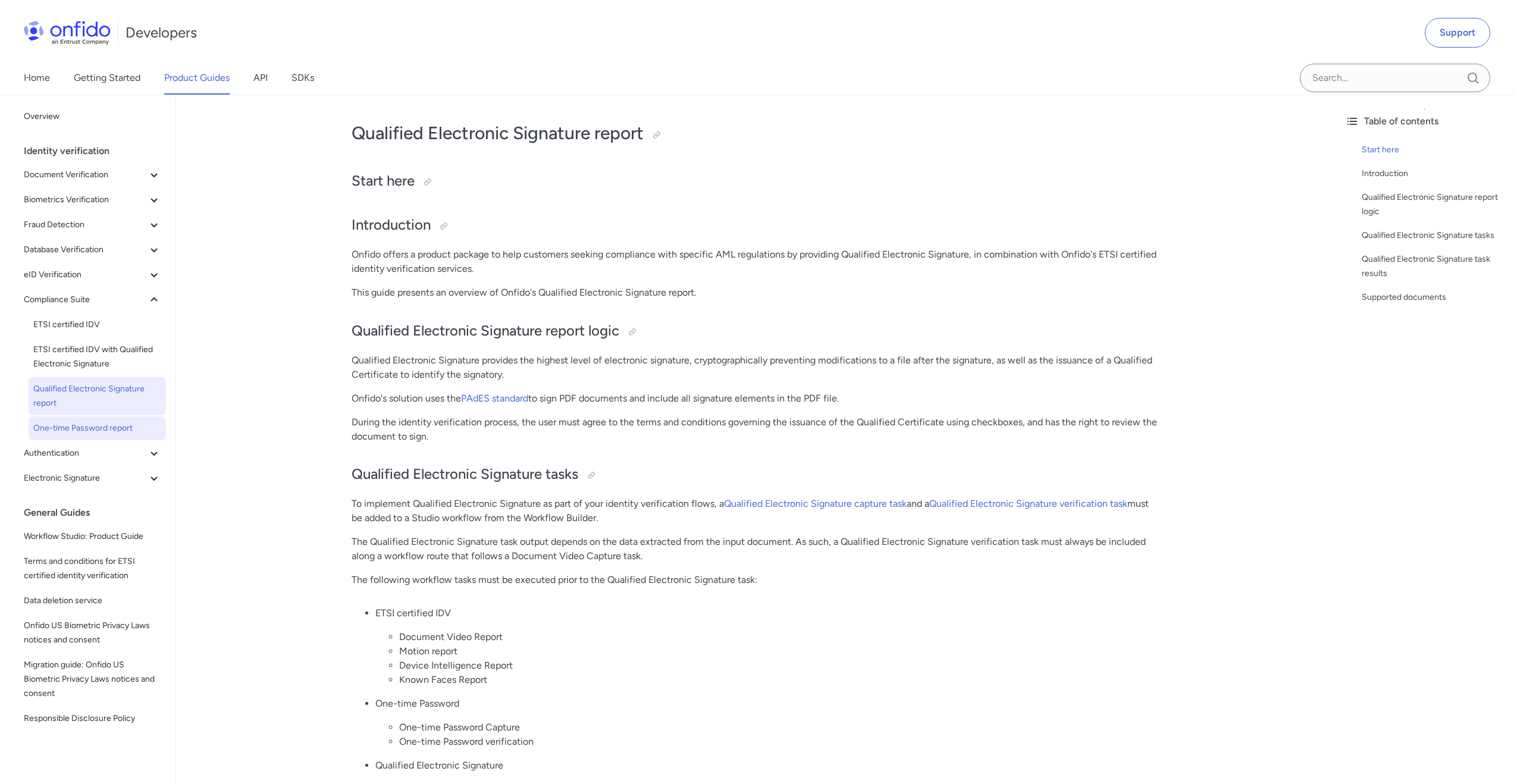
scroll to position [41, 0]
click at [147, 451] on icon at bounding box center [153, 452] width 14 height 14
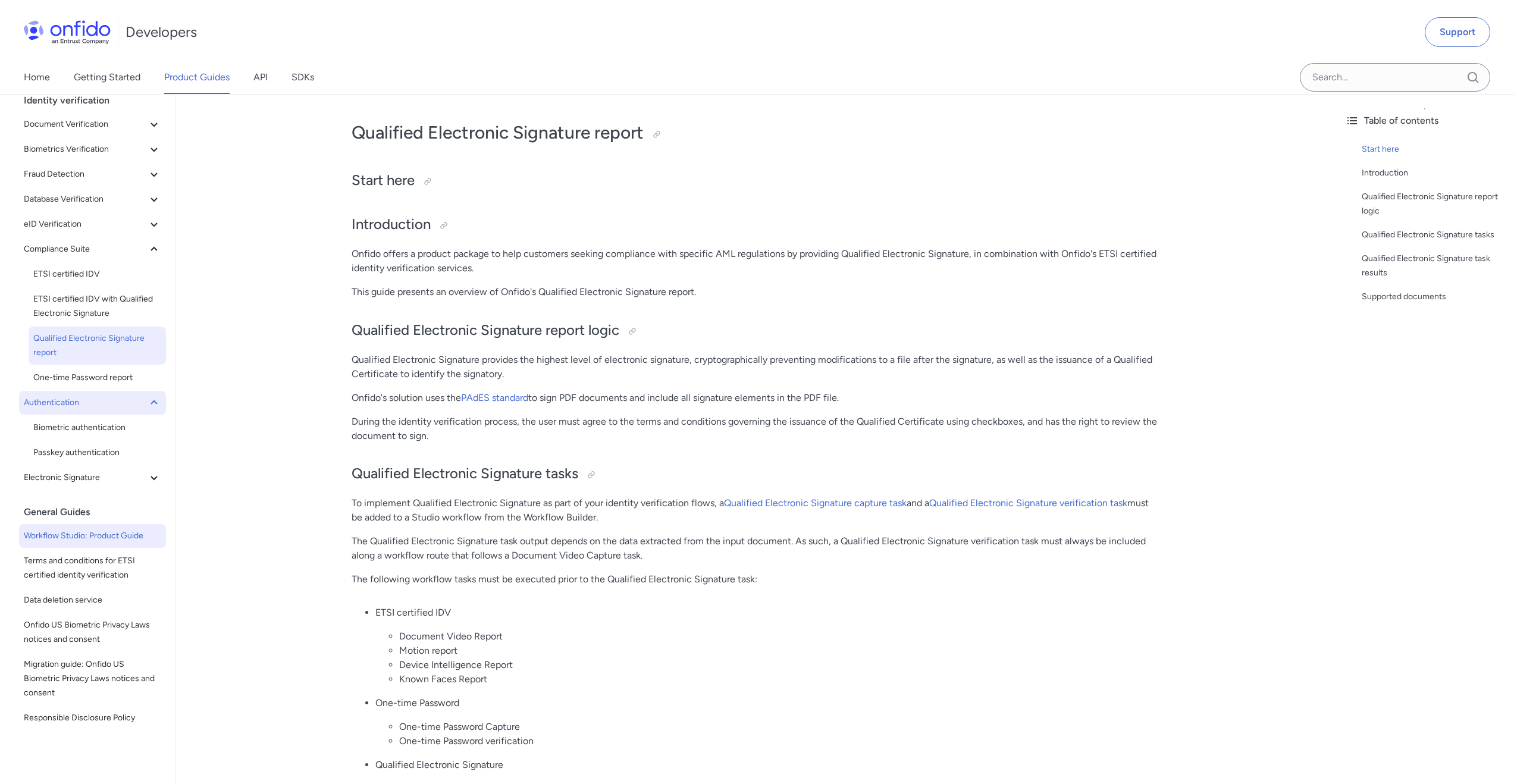
click at [77, 530] on span "Workflow Studio: Product Guide" at bounding box center [92, 536] width 137 height 14
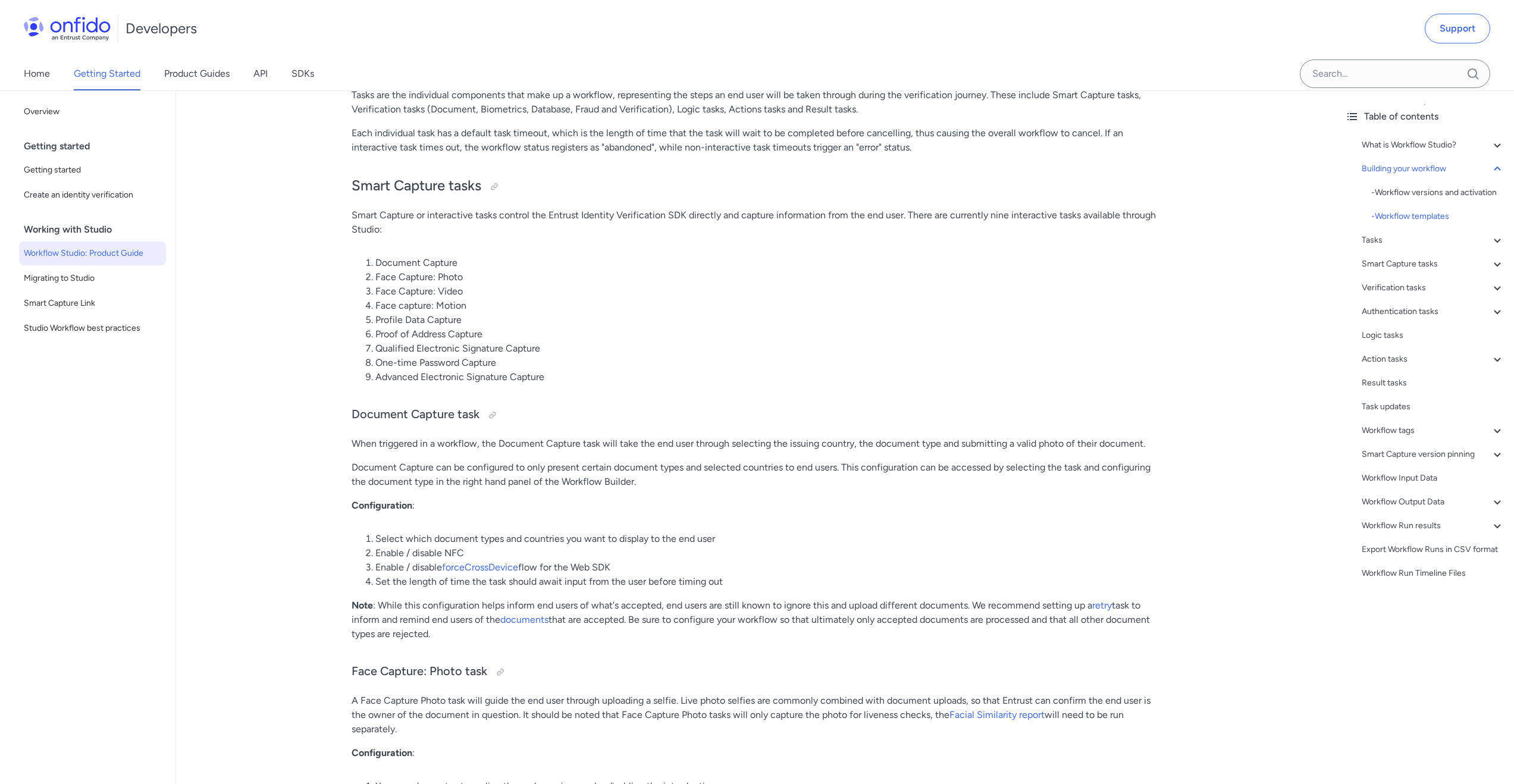
scroll to position [3667, 0]
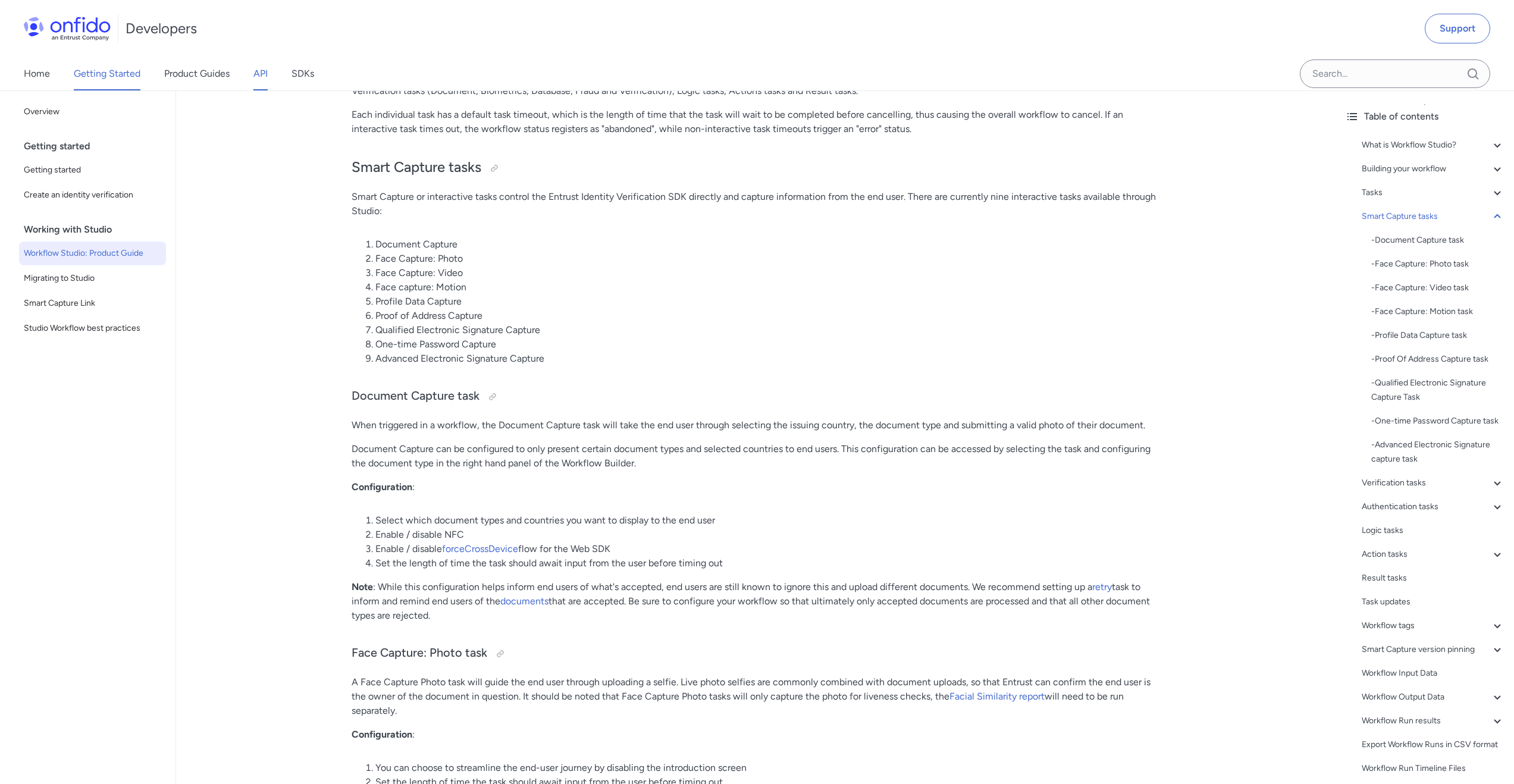
click at [265, 75] on link "API" at bounding box center [260, 73] width 14 height 33
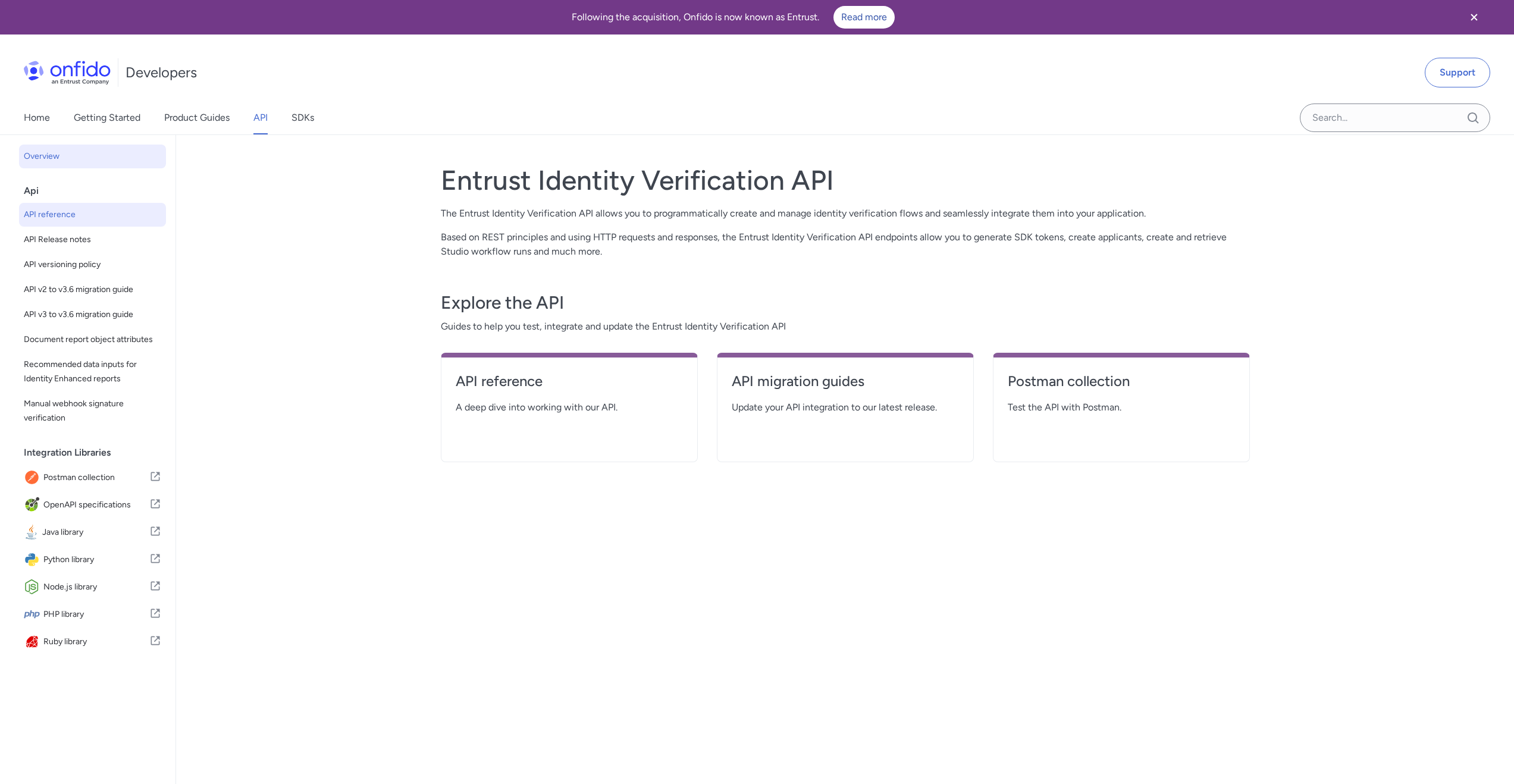
click at [64, 208] on span "API reference" at bounding box center [92, 214] width 137 height 14
select select "http"
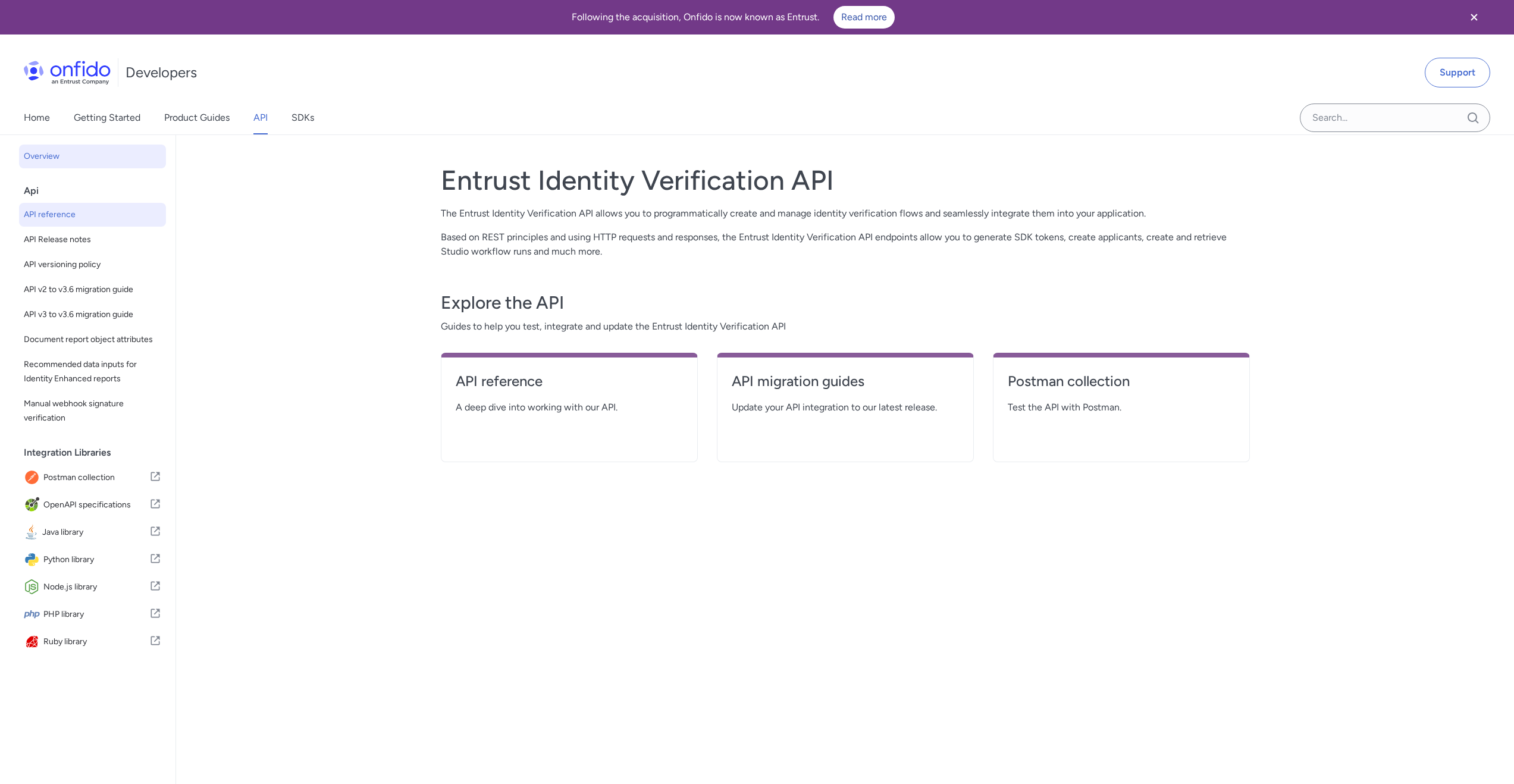
select select "http"
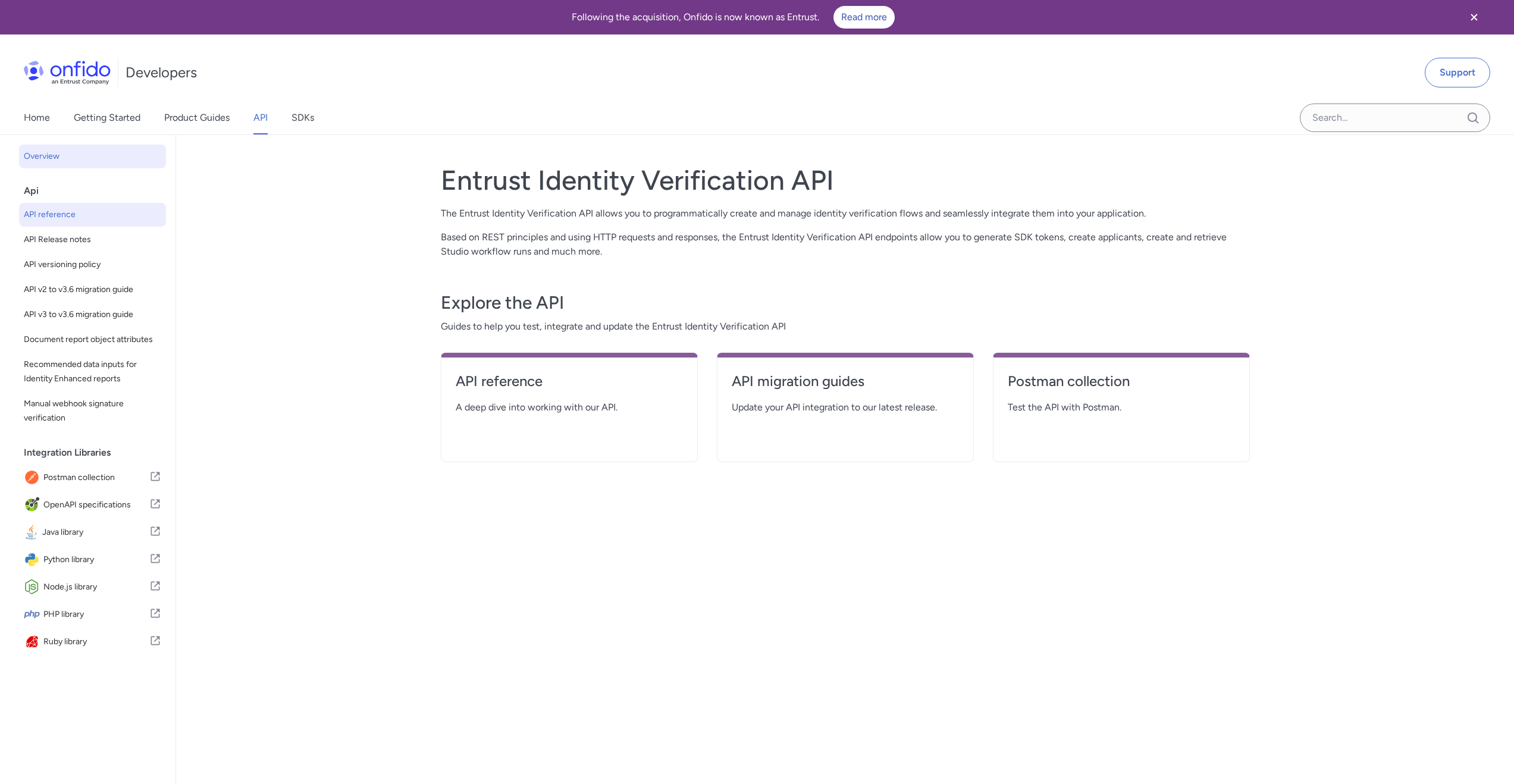
select select "http"
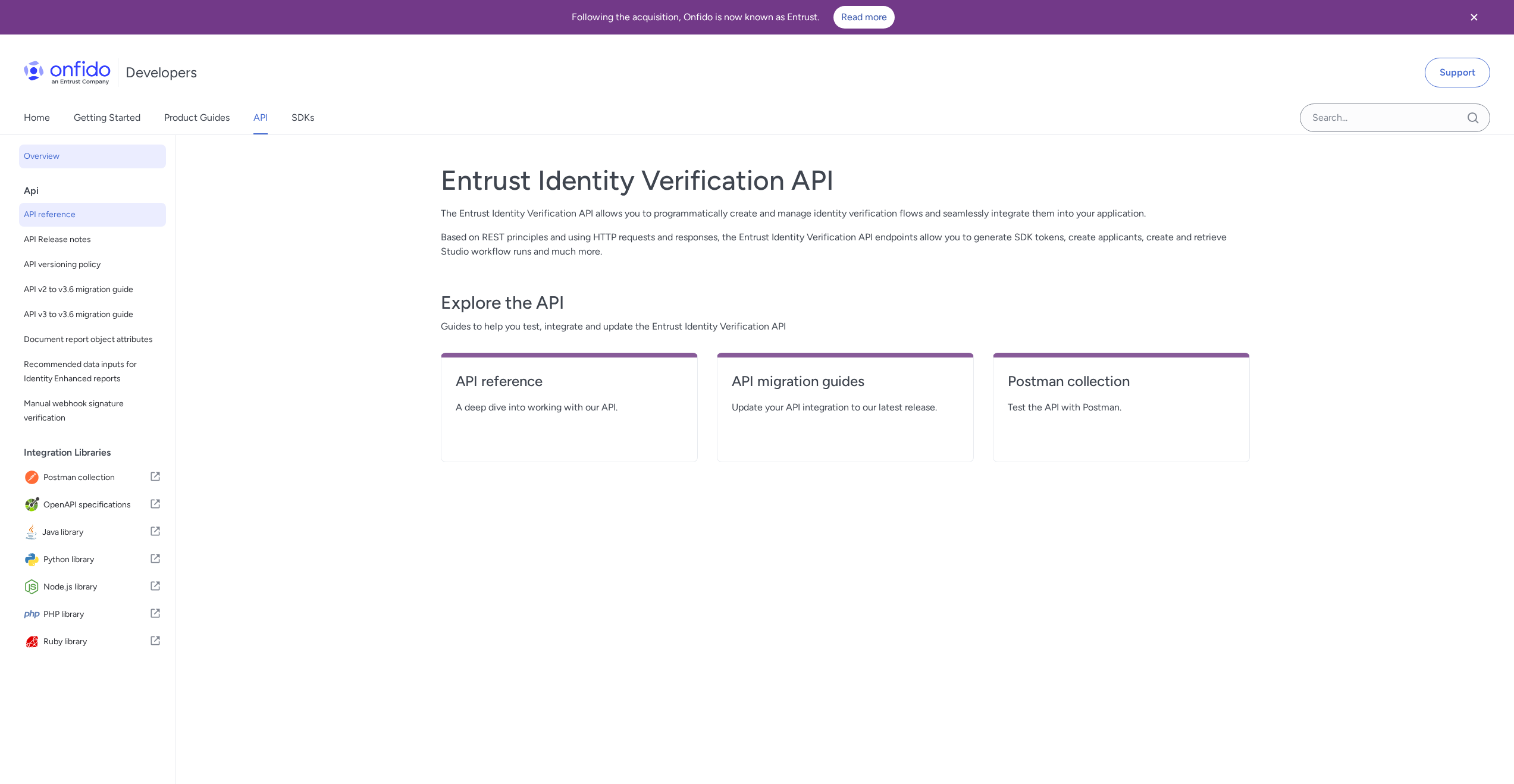
select select "http"
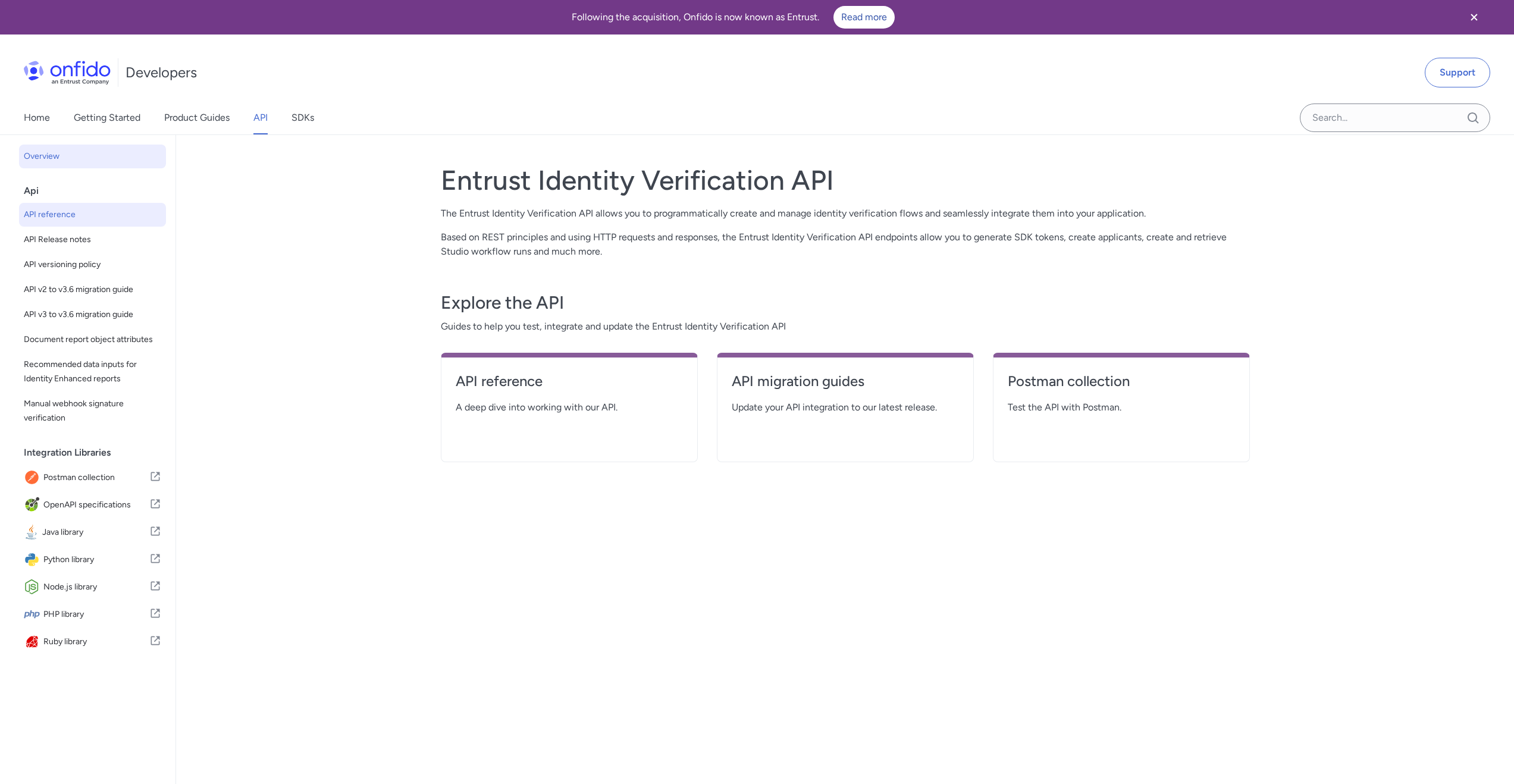
select select "http"
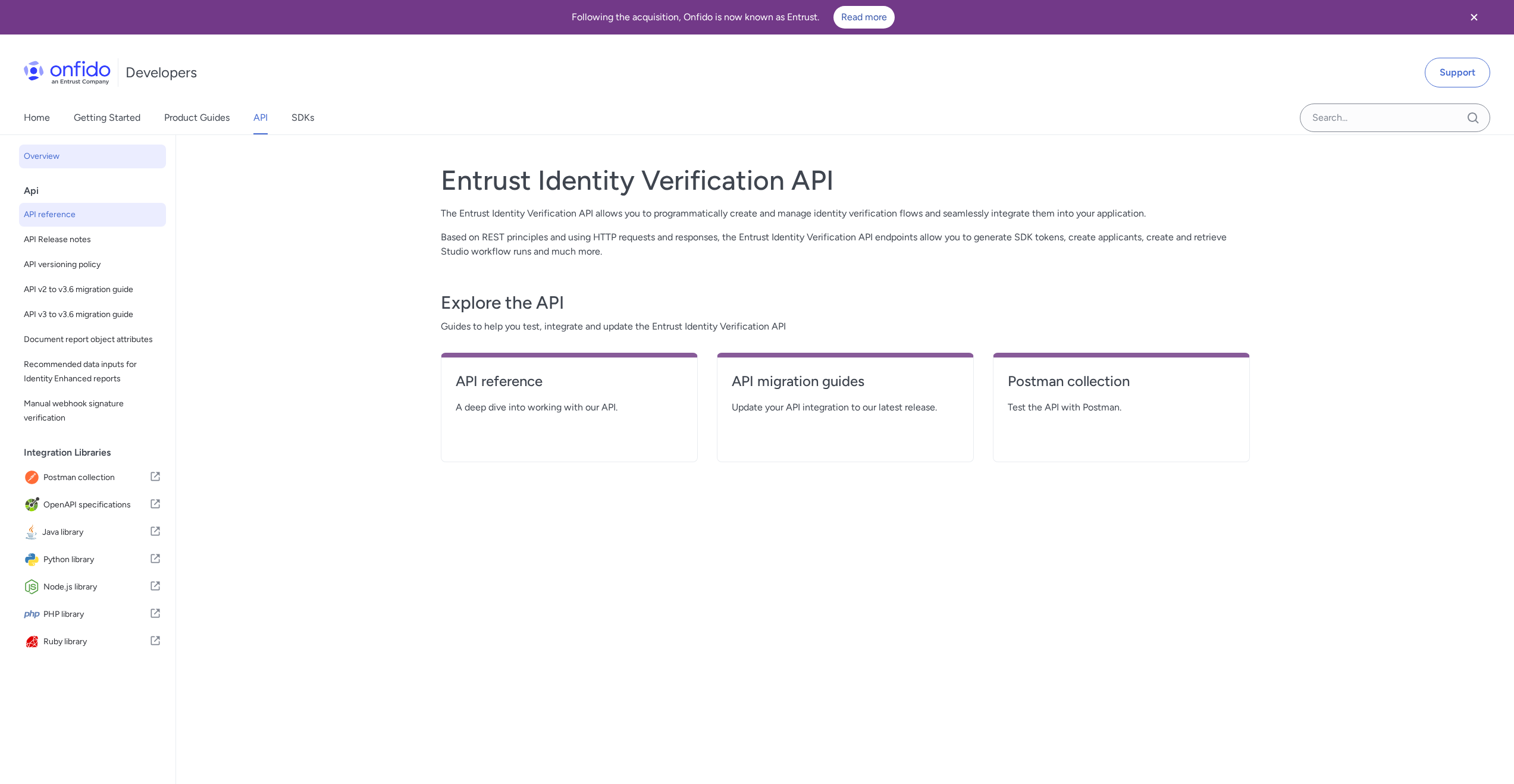
select select "http"
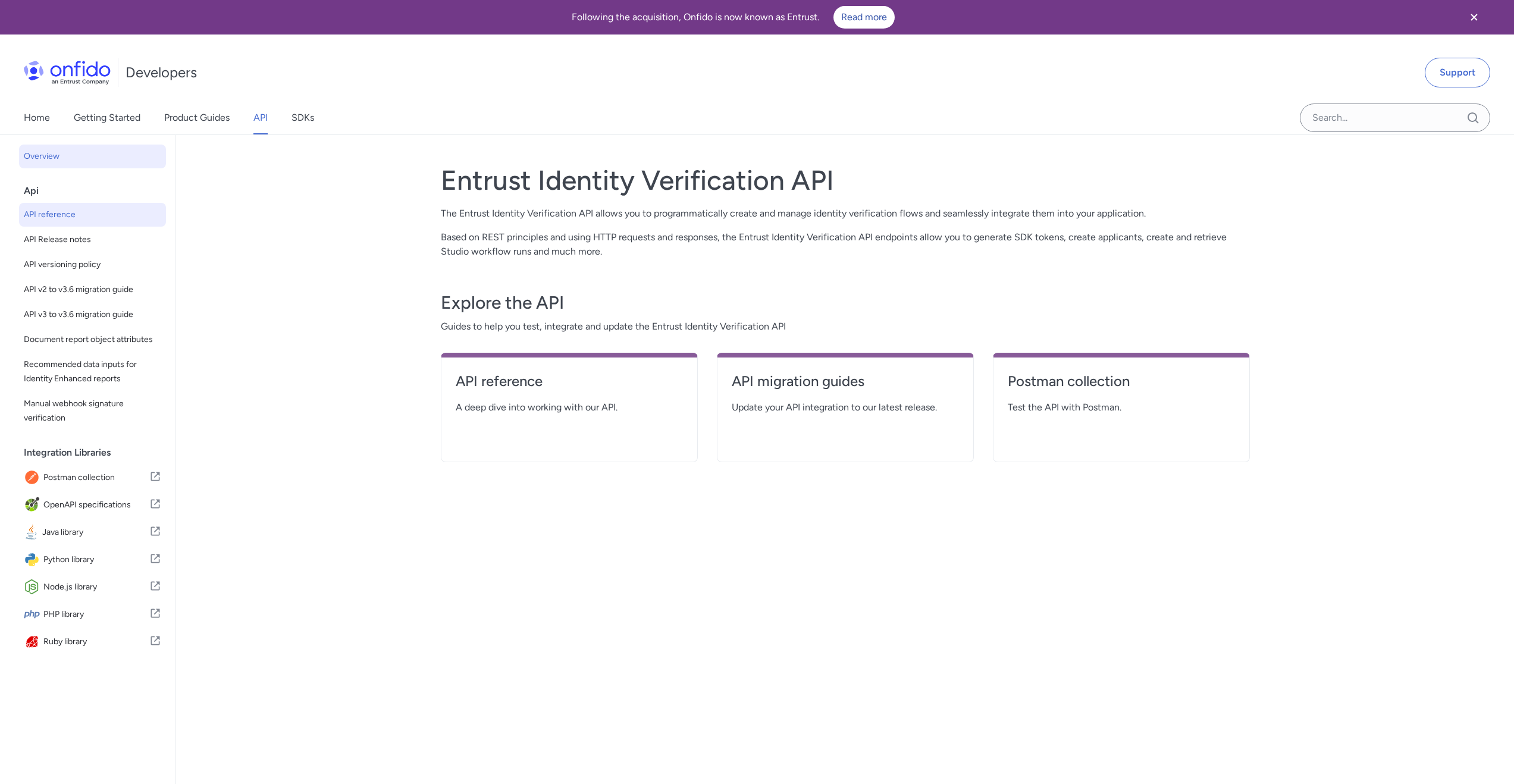
select select "http"
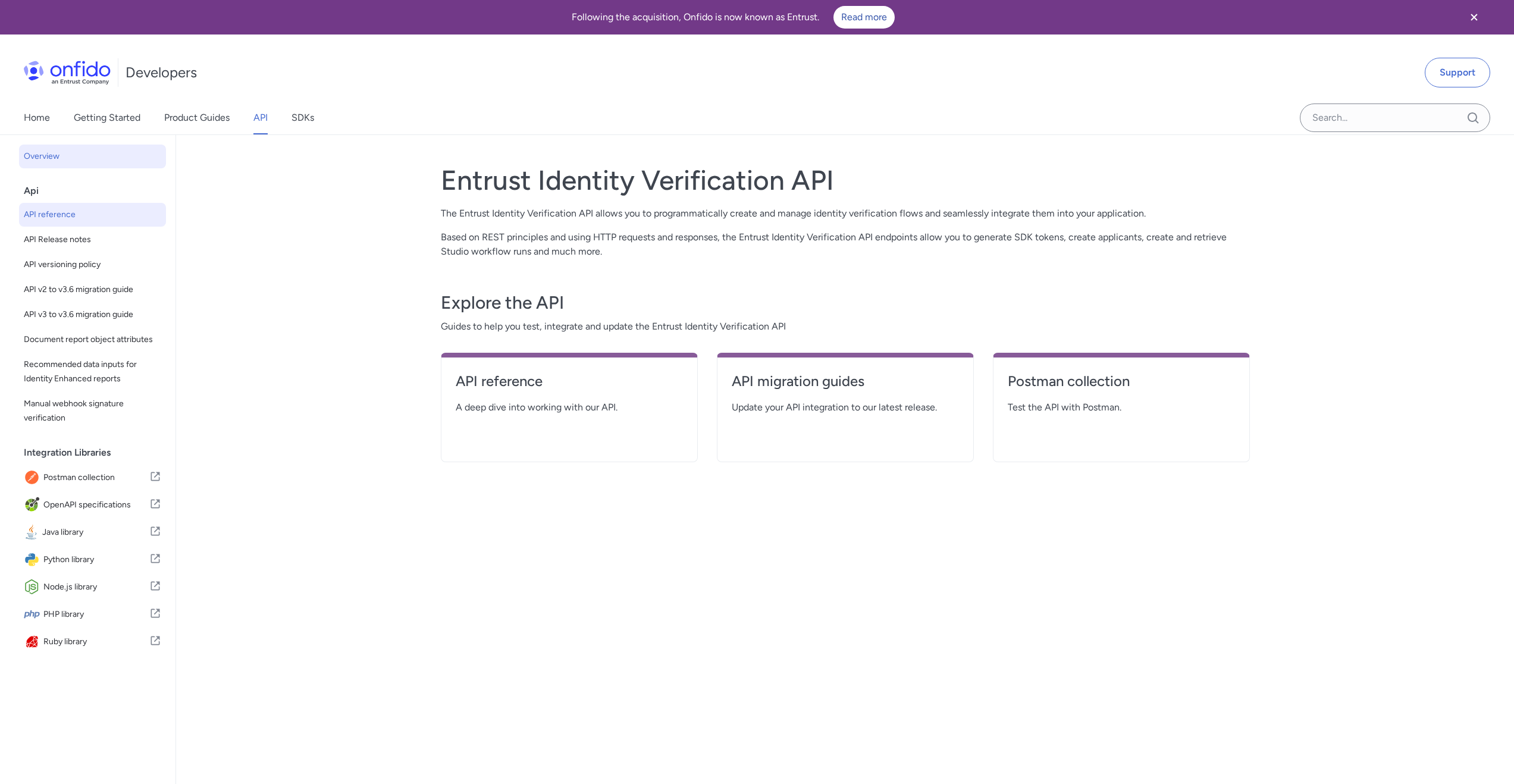
select select "http"
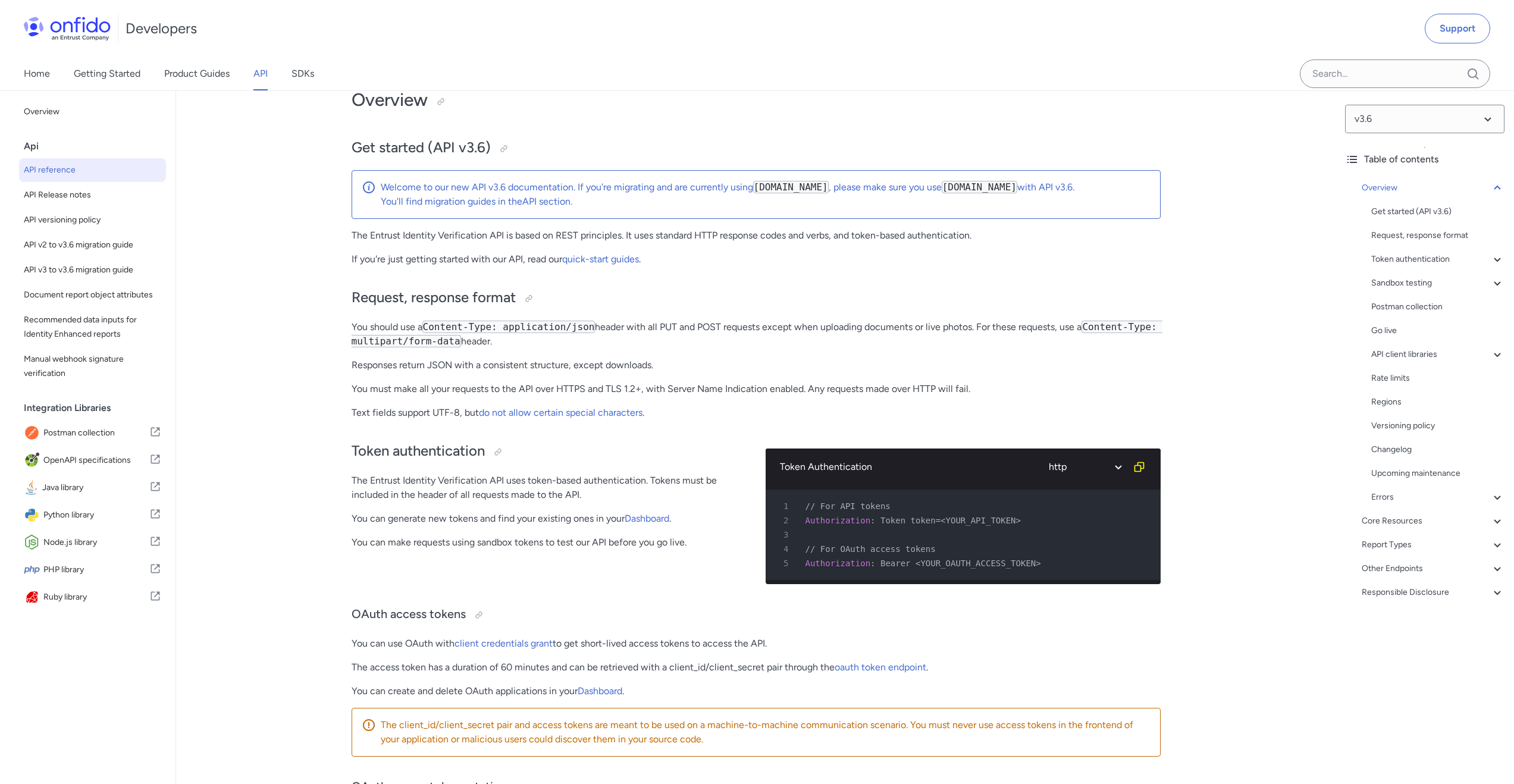
scroll to position [227, 0]
